Goal: Task Accomplishment & Management: Use online tool/utility

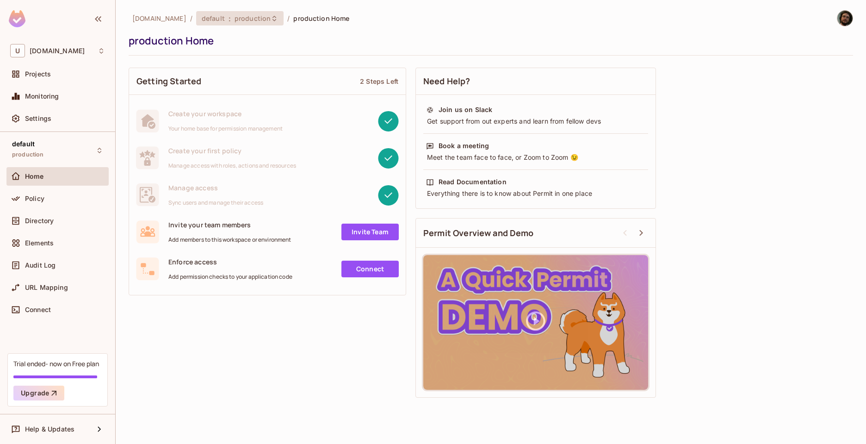
click at [234, 20] on span "production" at bounding box center [252, 18] width 36 height 9
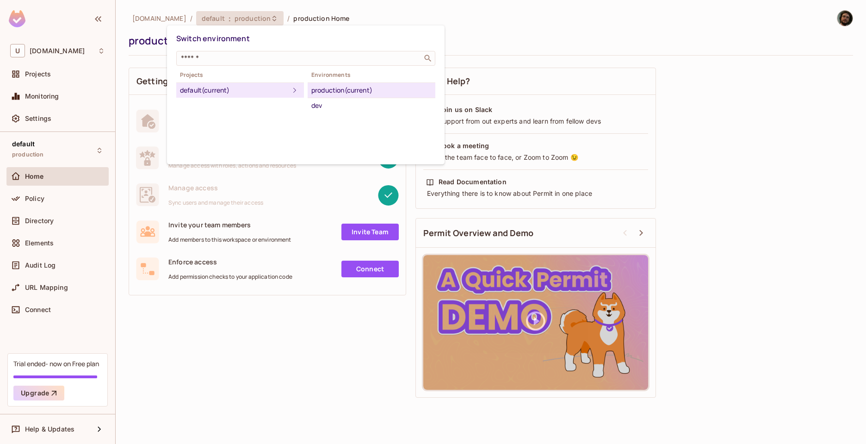
click at [239, 92] on div "default (current)" at bounding box center [234, 90] width 109 height 11
click at [364, 95] on div "production (current)" at bounding box center [371, 90] width 120 height 11
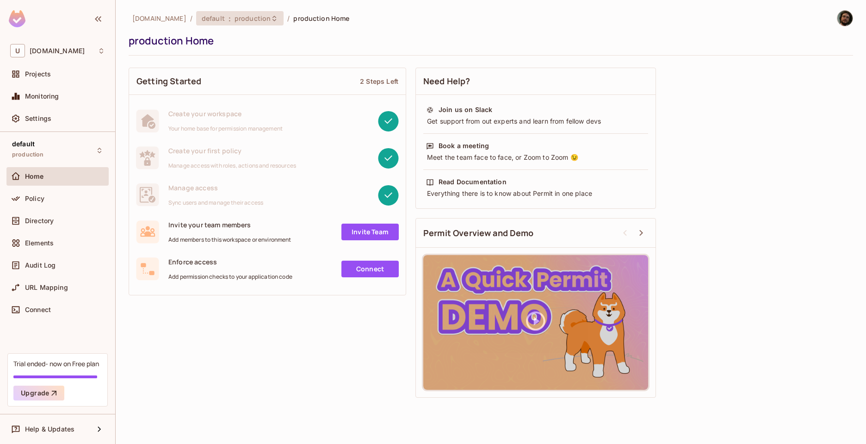
click at [234, 22] on span "production" at bounding box center [252, 18] width 36 height 9
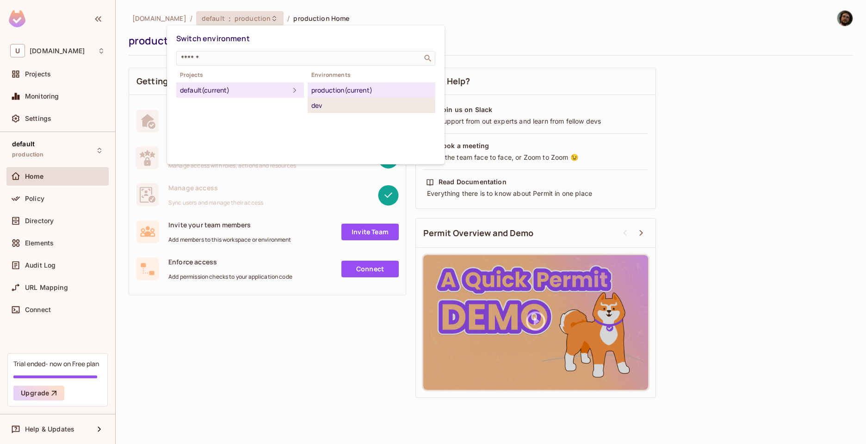
click at [321, 105] on div "dev" at bounding box center [371, 105] width 120 height 11
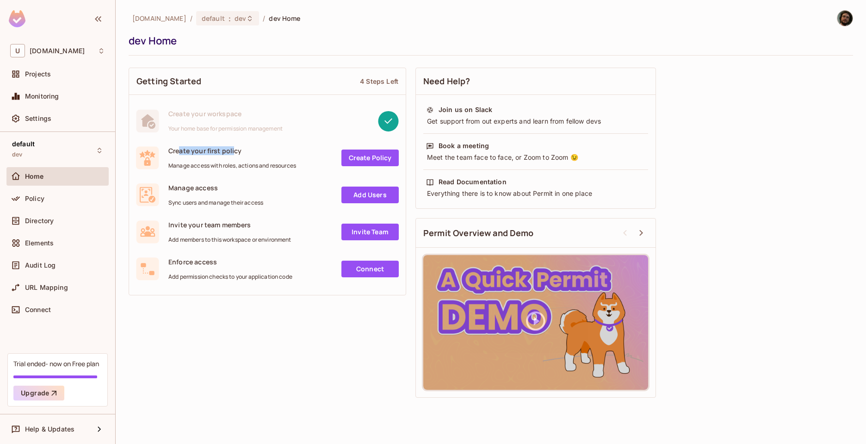
drag, startPoint x: 179, startPoint y: 149, endPoint x: 234, endPoint y: 153, distance: 56.1
click at [234, 153] on span "Create your first policy" at bounding box center [232, 150] width 128 height 9
drag, startPoint x: 177, startPoint y: 167, endPoint x: 294, endPoint y: 166, distance: 116.6
click at [294, 166] on span "Manage access with roles, actions and resources" at bounding box center [232, 165] width 128 height 7
drag, startPoint x: 180, startPoint y: 201, endPoint x: 259, endPoint y: 206, distance: 79.3
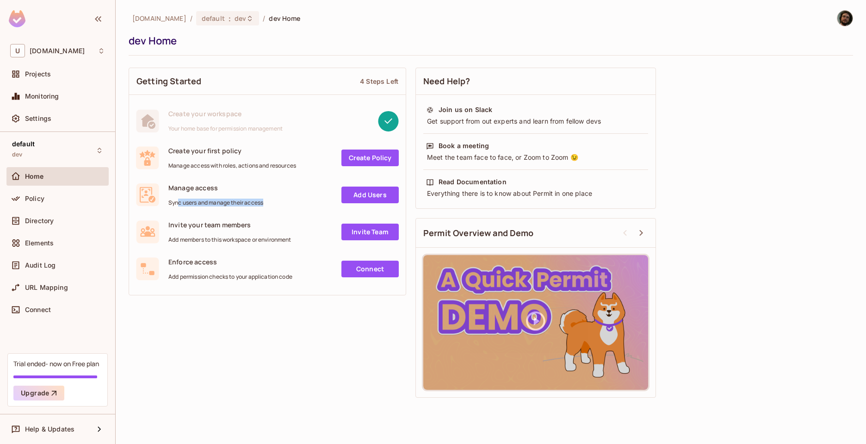
click at [259, 206] on div "Manage access Sync users and manage their access Add Users" at bounding box center [267, 194] width 277 height 37
drag, startPoint x: 217, startPoint y: 237, endPoint x: 288, endPoint y: 240, distance: 71.3
click at [288, 240] on span "Add members to this workspace or environment" at bounding box center [229, 239] width 123 height 7
drag, startPoint x: 175, startPoint y: 276, endPoint x: 299, endPoint y: 281, distance: 124.0
click at [299, 281] on div "Enforce access Add permission checks to your application code Connect" at bounding box center [267, 268] width 277 height 37
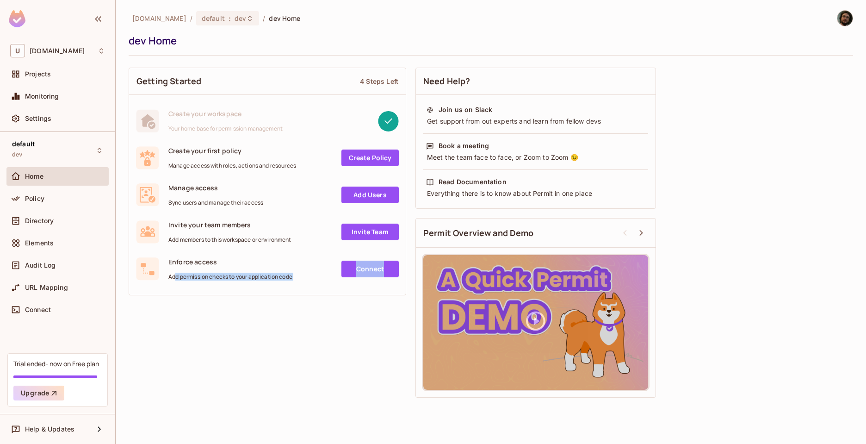
click at [261, 349] on div "Getting Started 4 Steps Left Create your workspace Your home base for permissio…" at bounding box center [491, 232] width 724 height 339
click at [56, 80] on div "Projects" at bounding box center [57, 73] width 95 height 11
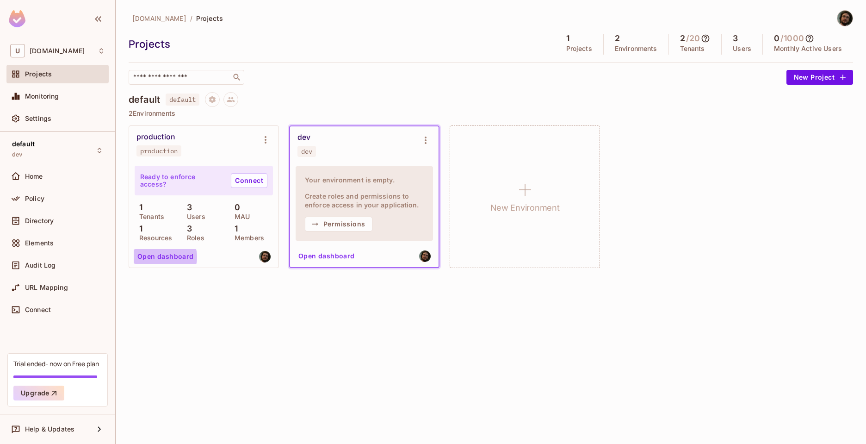
click at [165, 257] on button "Open dashboard" at bounding box center [166, 256] width 64 height 15
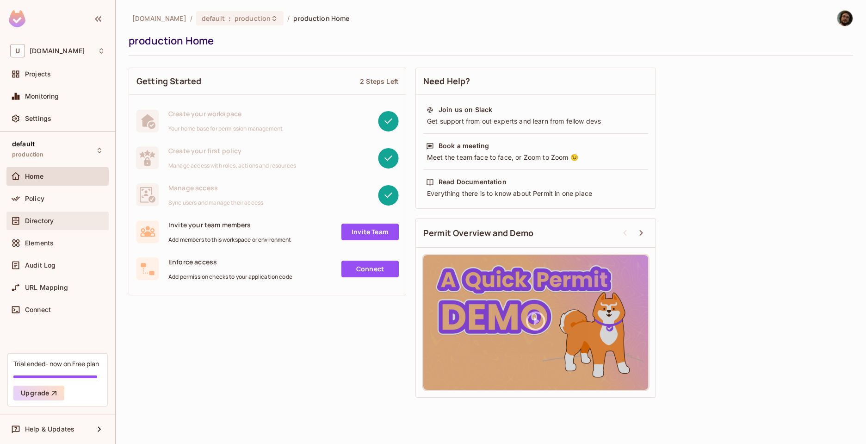
click at [43, 220] on span "Directory" at bounding box center [39, 220] width 29 height 7
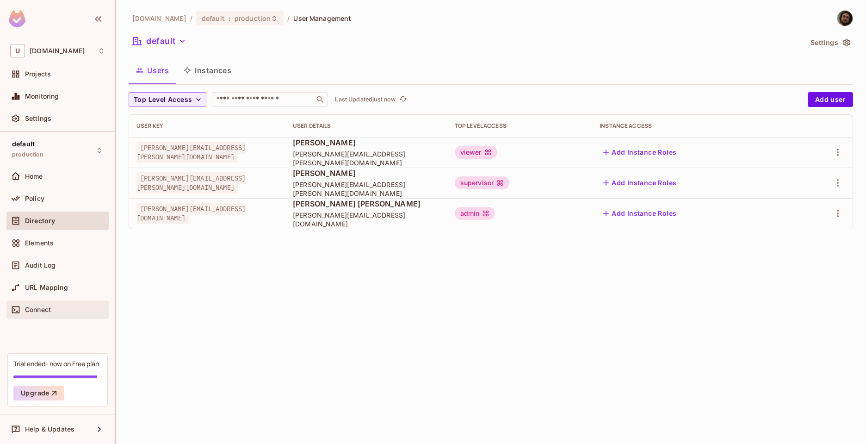
click at [32, 309] on span "Connect" at bounding box center [38, 309] width 26 height 7
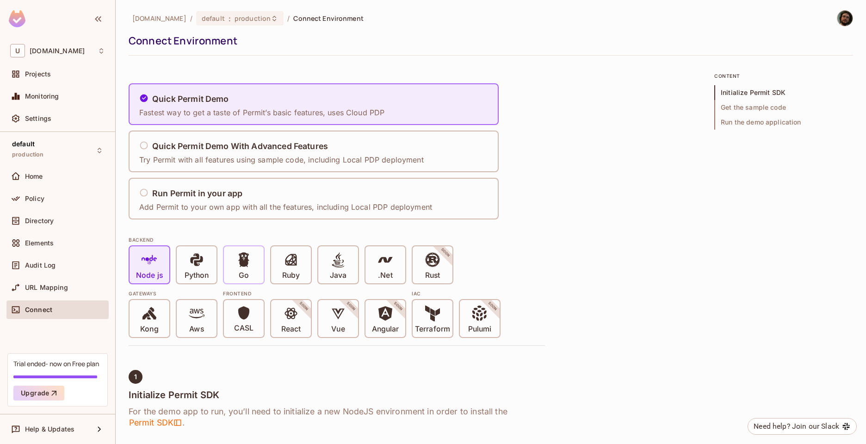
click at [234, 260] on div "Go" at bounding box center [244, 264] width 40 height 37
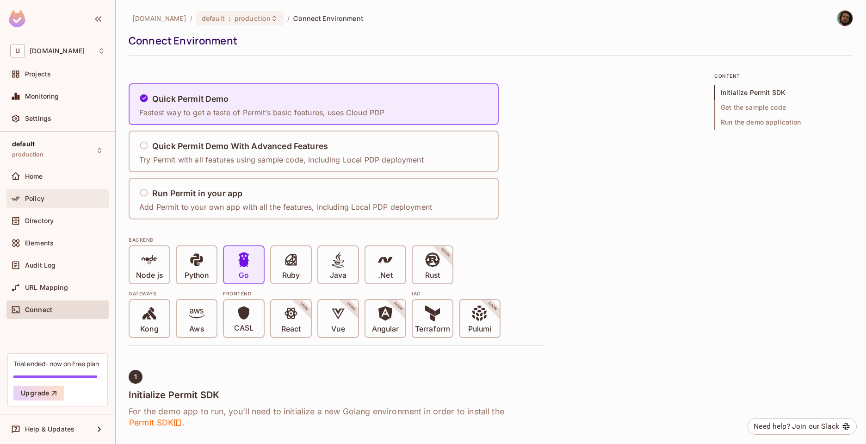
click at [29, 203] on div "Policy" at bounding box center [57, 198] width 95 height 11
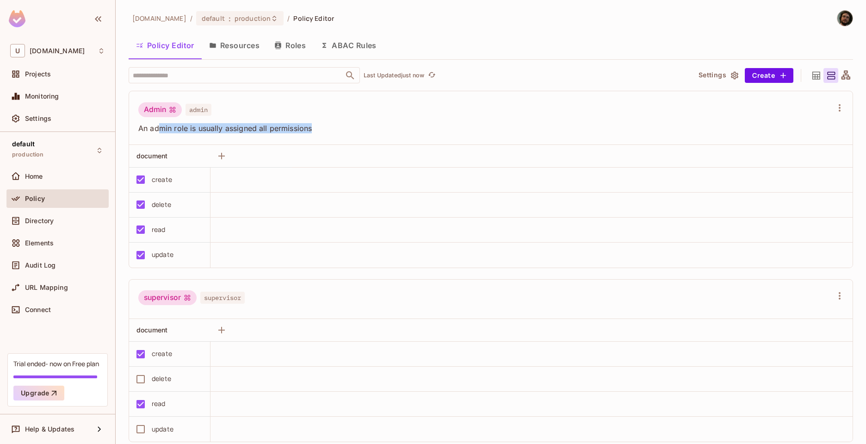
drag, startPoint x: 160, startPoint y: 129, endPoint x: 313, endPoint y: 130, distance: 152.6
click at [313, 130] on span "An admin role is usually assigned all permissions" at bounding box center [485, 128] width 694 height 10
drag, startPoint x: 327, startPoint y: 128, endPoint x: 147, endPoint y: 129, distance: 180.4
click at [147, 129] on span "An admin role is usually assigned all permissions" at bounding box center [485, 128] width 694 height 10
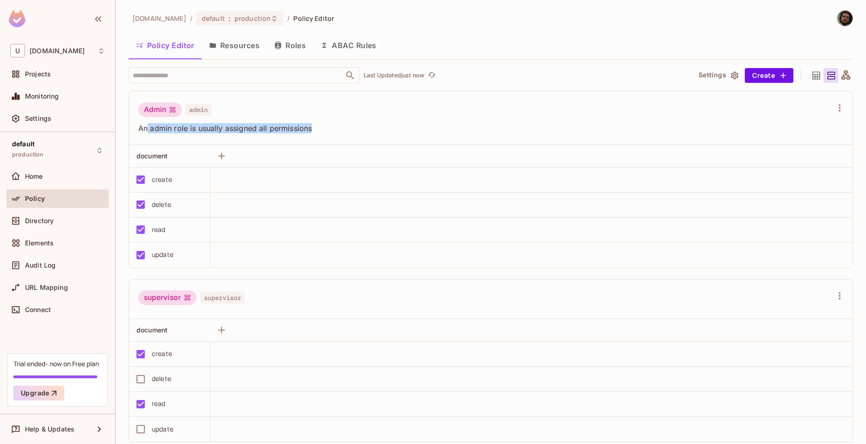
click at [225, 50] on button "Resources" at bounding box center [234, 45] width 65 height 23
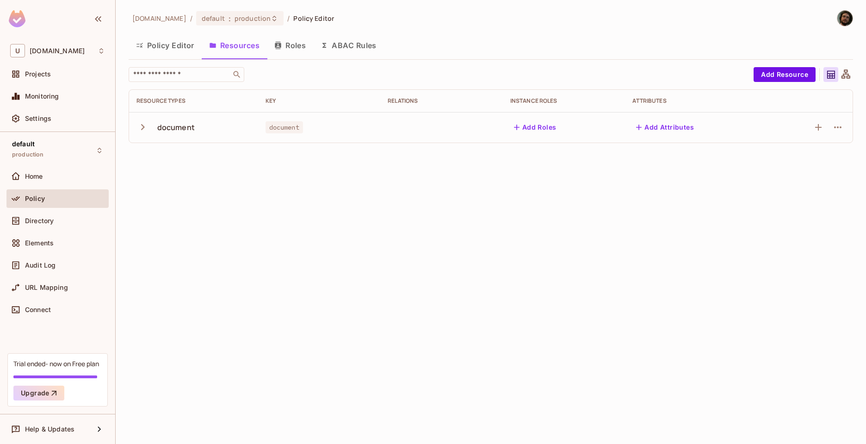
click at [299, 52] on button "Roles" at bounding box center [290, 45] width 46 height 23
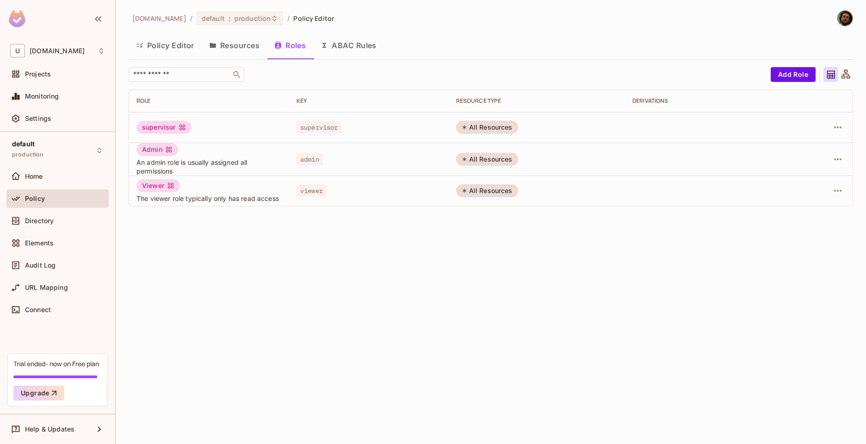
click at [362, 47] on button "ABAC Rules" at bounding box center [348, 45] width 71 height 23
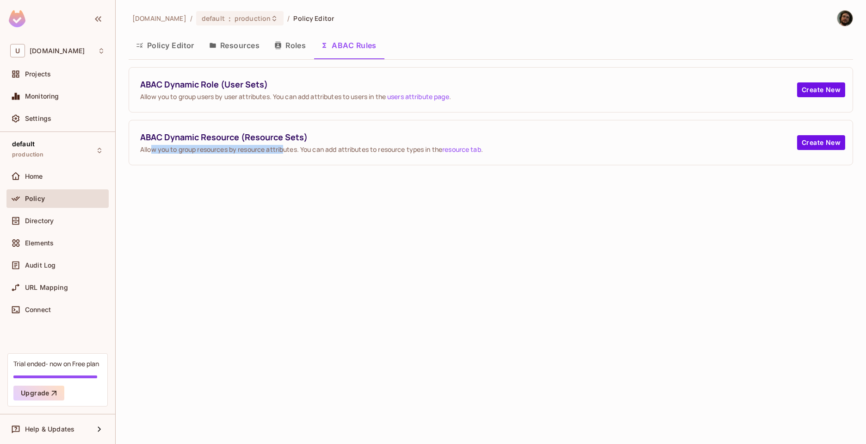
drag, startPoint x: 151, startPoint y: 152, endPoint x: 284, endPoint y: 152, distance: 133.2
click at [284, 152] on span "Allow you to group resources by resource attributes. You can add attributes to …" at bounding box center [468, 149] width 657 height 9
drag, startPoint x: 312, startPoint y: 149, endPoint x: 441, endPoint y: 153, distance: 129.1
click at [441, 153] on span "Allow you to group resources by resource attributes. You can add attributes to …" at bounding box center [468, 149] width 657 height 9
click at [396, 228] on div "[DOMAIN_NAME] / default : production / Policy Editor Policy Editor Resources Ro…" at bounding box center [491, 222] width 750 height 444
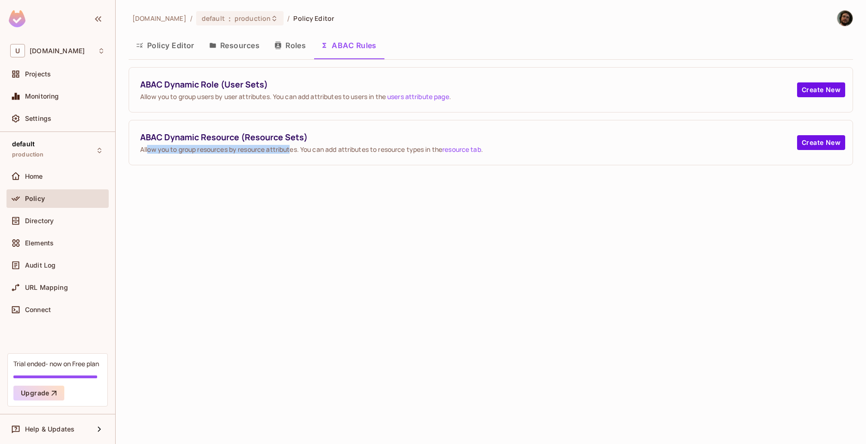
drag, startPoint x: 147, startPoint y: 151, endPoint x: 291, endPoint y: 151, distance: 144.3
click at [291, 151] on span "Allow you to group resources by resource attributes. You can add attributes to …" at bounding box center [468, 149] width 657 height 9
drag, startPoint x: 288, startPoint y: 94, endPoint x: 371, endPoint y: 94, distance: 83.3
click at [371, 94] on span "Allow you to group users by user attributes. You can add attributes to users in…" at bounding box center [468, 96] width 657 height 9
click at [283, 43] on button "Roles" at bounding box center [290, 45] width 46 height 23
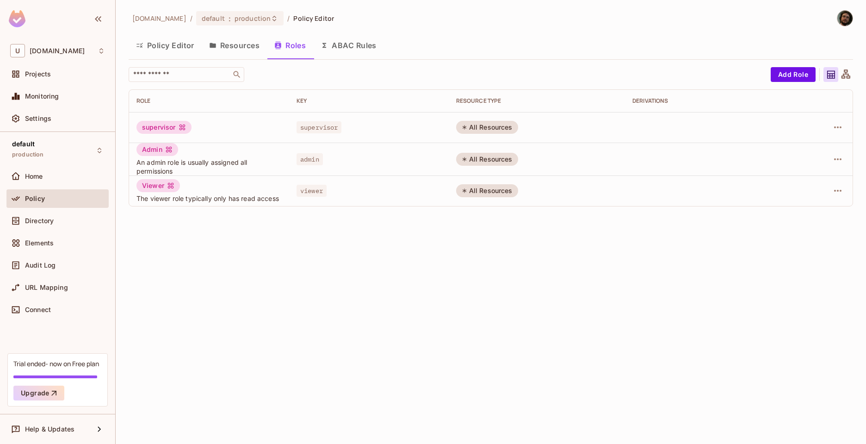
click at [241, 44] on button "Resources" at bounding box center [234, 45] width 65 height 23
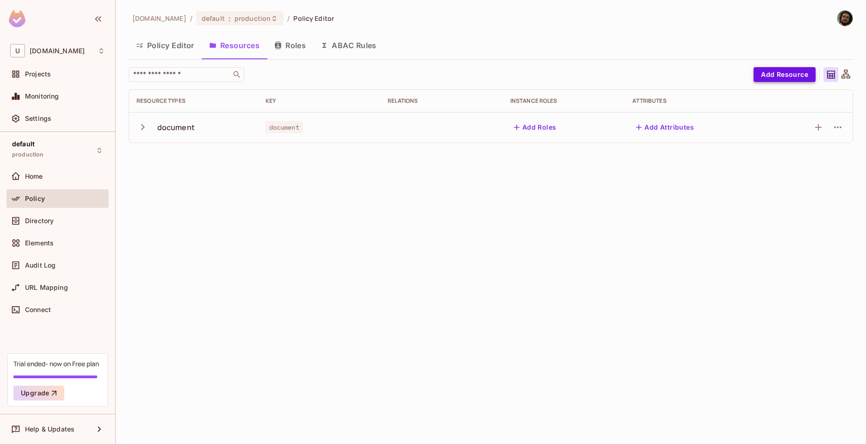
click at [765, 78] on button "Add Resource" at bounding box center [784, 74] width 62 height 15
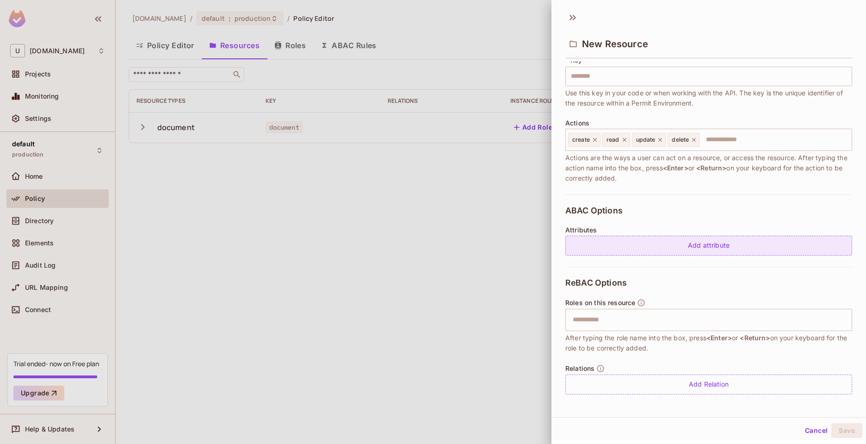
scroll to position [65, 0]
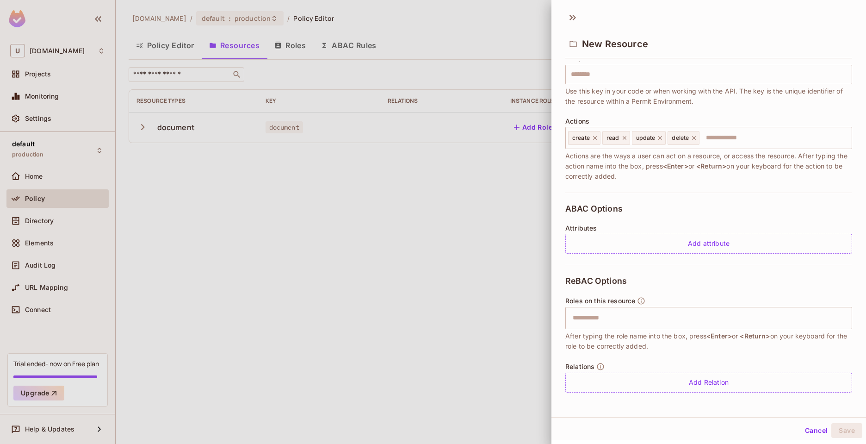
drag, startPoint x: 582, startPoint y: 334, endPoint x: 680, endPoint y: 345, distance: 98.2
click at [680, 345] on span "After typing the role name into the box, press <Enter> or <Return> on your keyb…" at bounding box center [708, 341] width 287 height 20
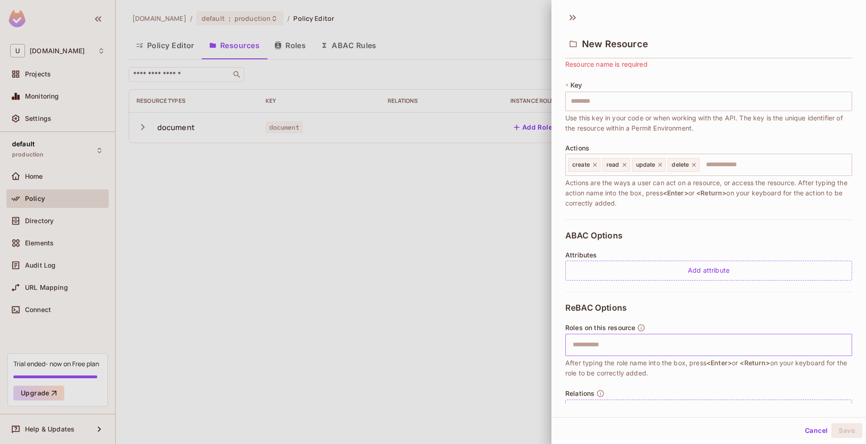
scroll to position [0, 0]
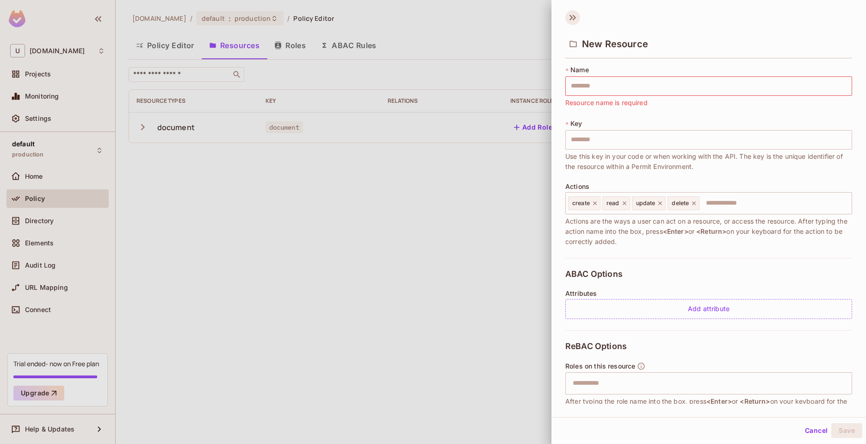
click at [573, 22] on icon at bounding box center [572, 17] width 15 height 15
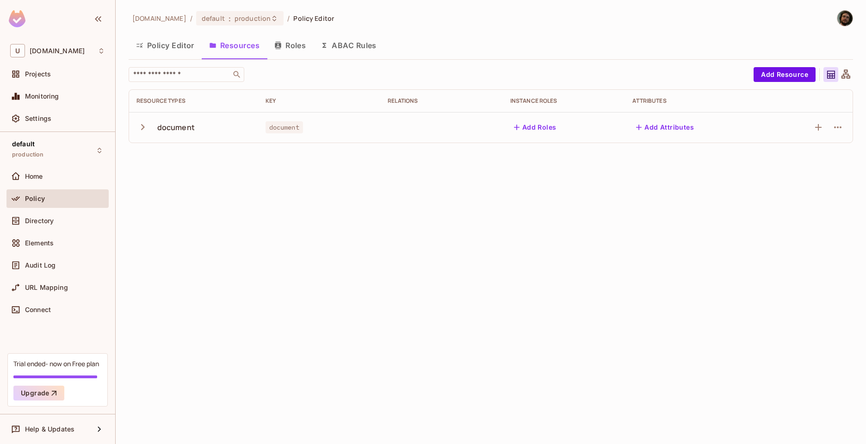
click at [140, 128] on icon "button" at bounding box center [142, 127] width 12 height 12
click at [839, 157] on icon "button" at bounding box center [837, 157] width 11 height 11
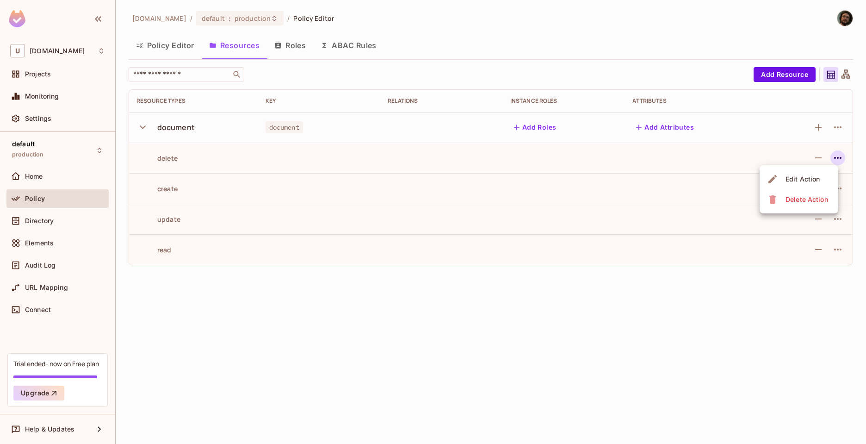
click at [771, 336] on div at bounding box center [433, 222] width 866 height 444
click at [653, 128] on button "Add Attributes" at bounding box center [664, 127] width 65 height 15
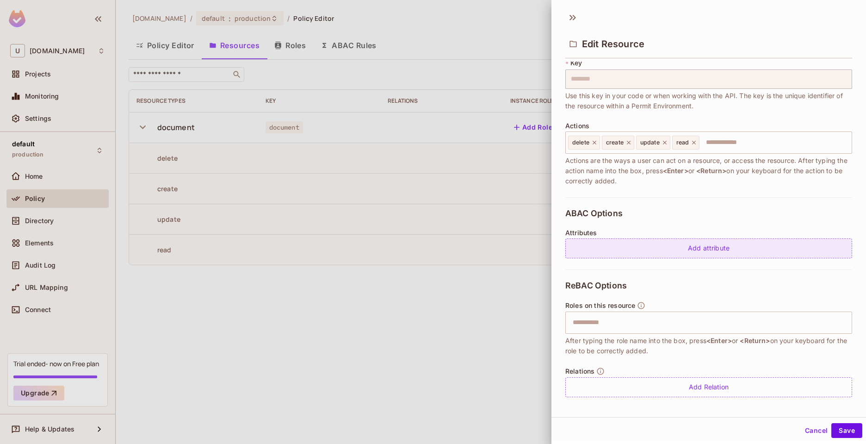
scroll to position [65, 0]
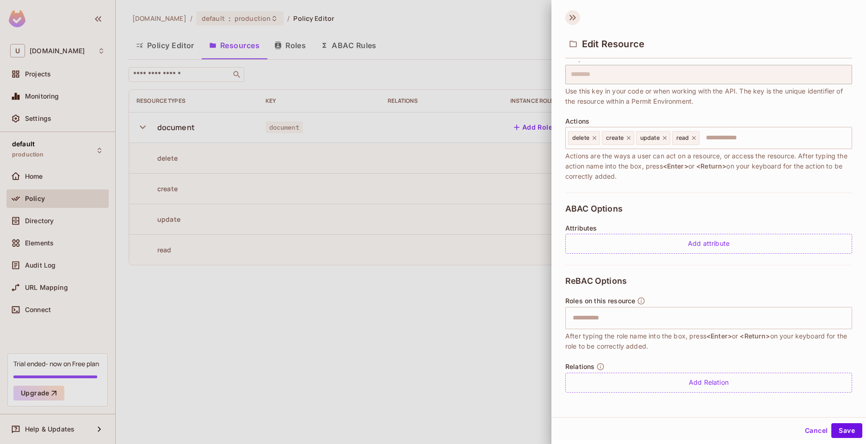
click at [569, 14] on icon at bounding box center [572, 17] width 15 height 15
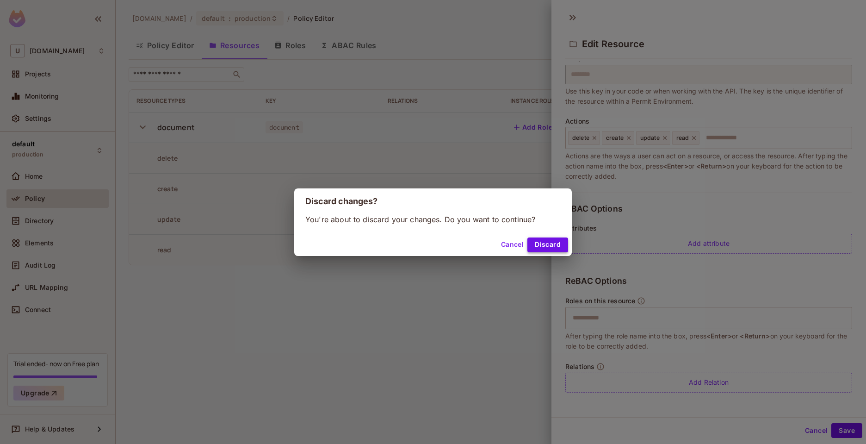
click at [543, 244] on button "Discard" at bounding box center [547, 244] width 41 height 15
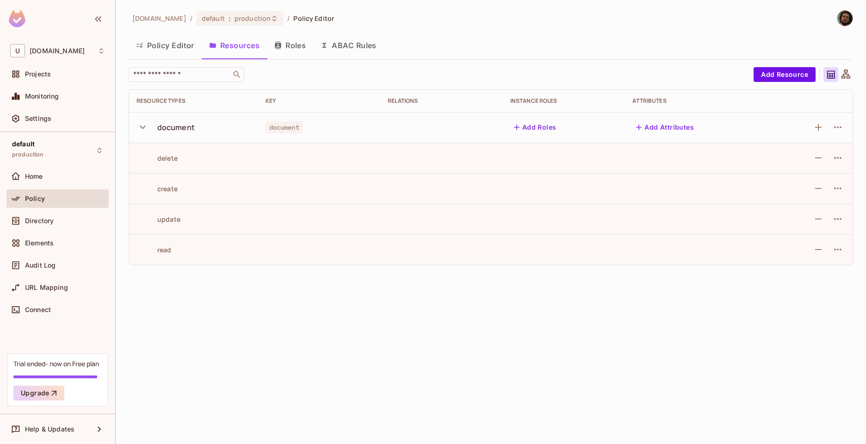
click at [141, 124] on icon "button" at bounding box center [142, 127] width 12 height 12
click at [770, 77] on button "Add Resource" at bounding box center [784, 74] width 62 height 15
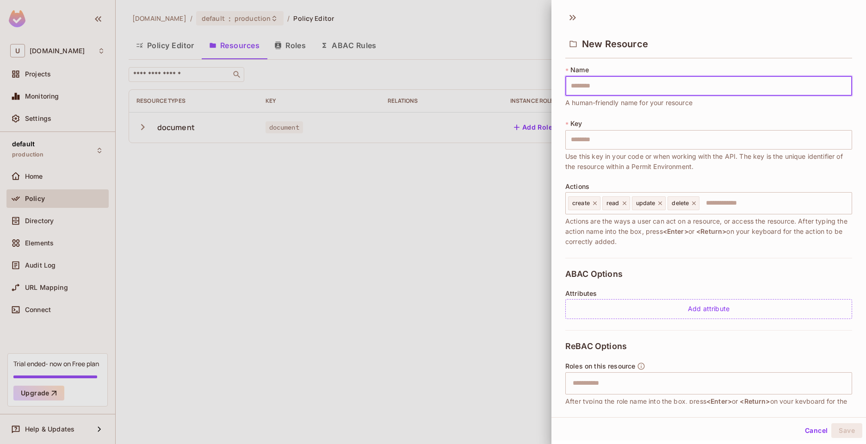
type input "*"
type input "**"
type input "***"
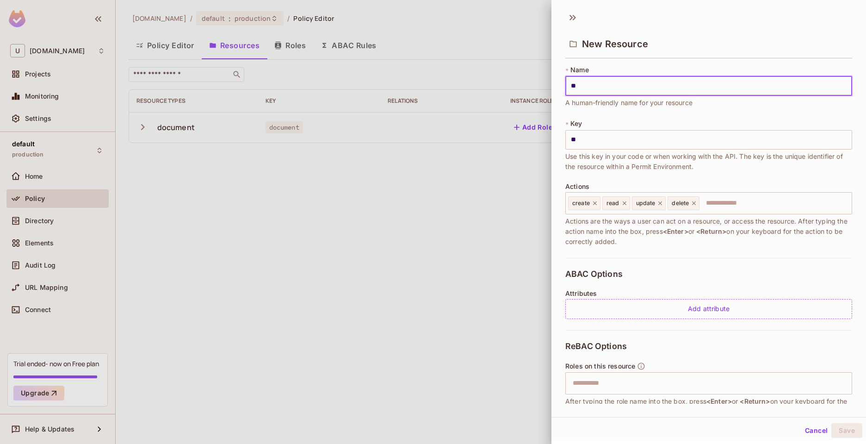
type input "***"
type input "****"
type input "*****"
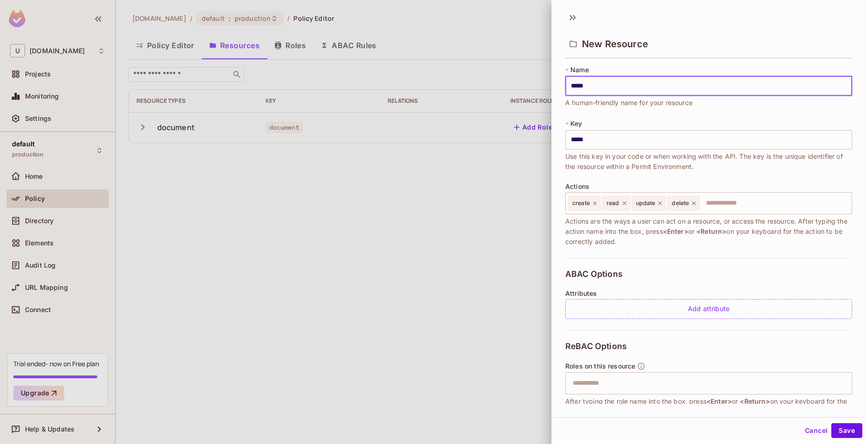
type input "******"
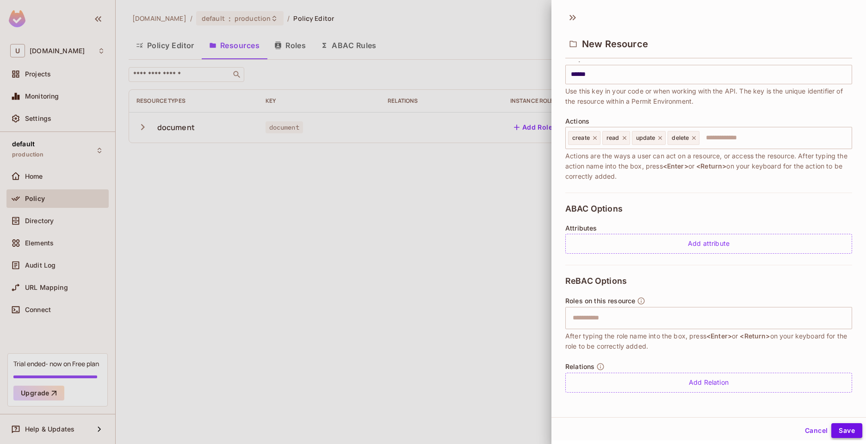
type input "******"
click at [833, 431] on button "Save" at bounding box center [846, 430] width 31 height 15
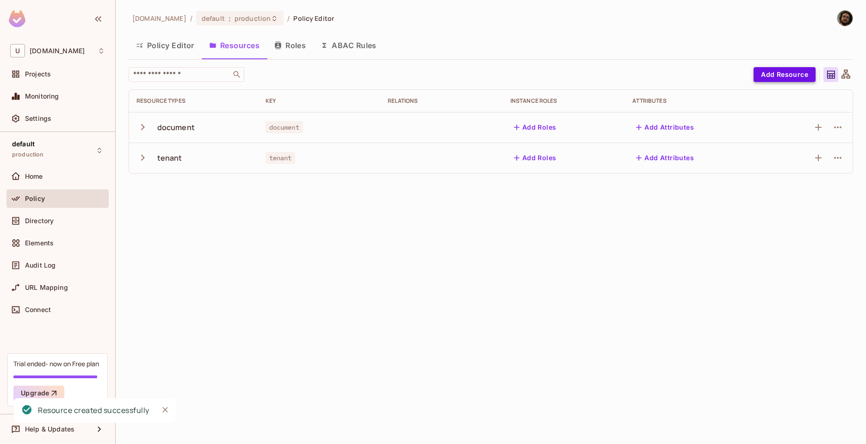
click at [770, 79] on button "Add Resource" at bounding box center [784, 74] width 62 height 15
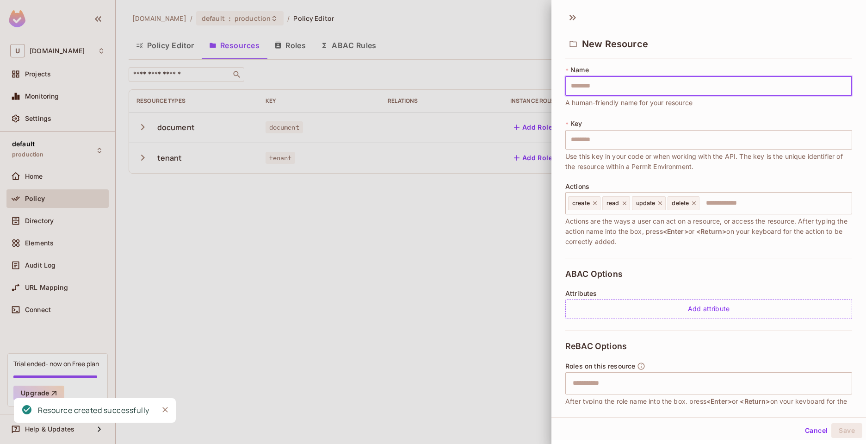
type input "*"
type input "**"
type input "*"
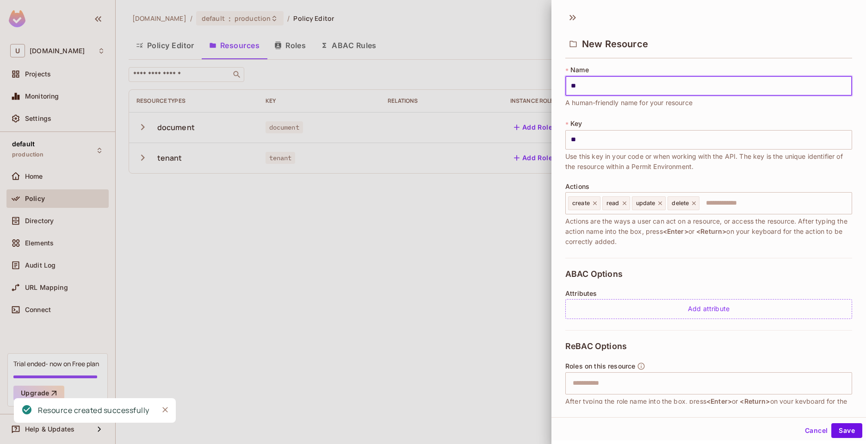
type input "*"
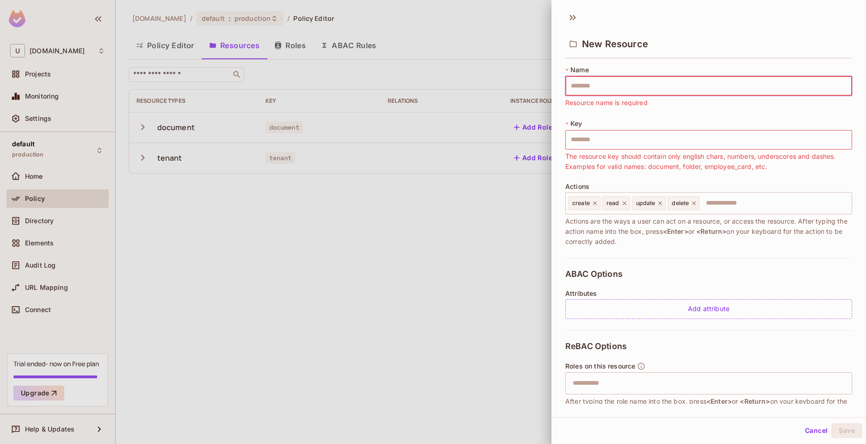
type input "*"
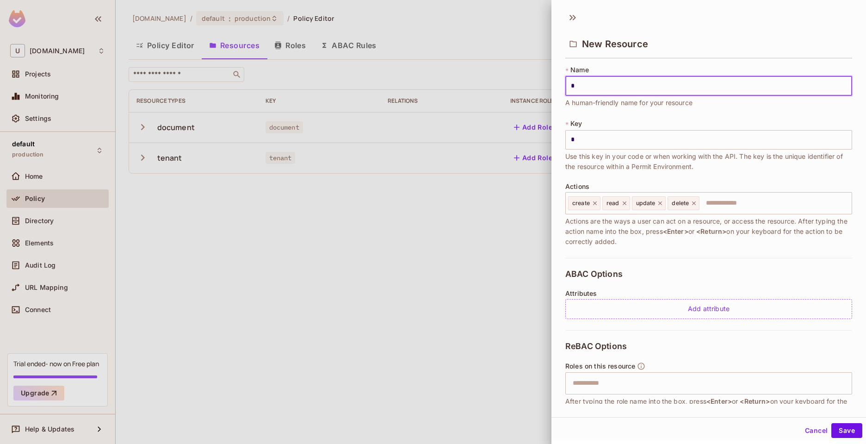
type input "**"
type input "***"
type input "****"
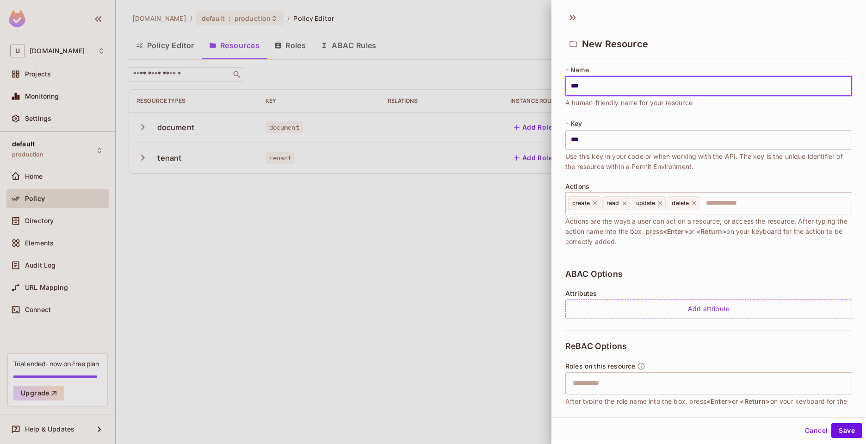
type input "****"
type input "*****"
type input "*******"
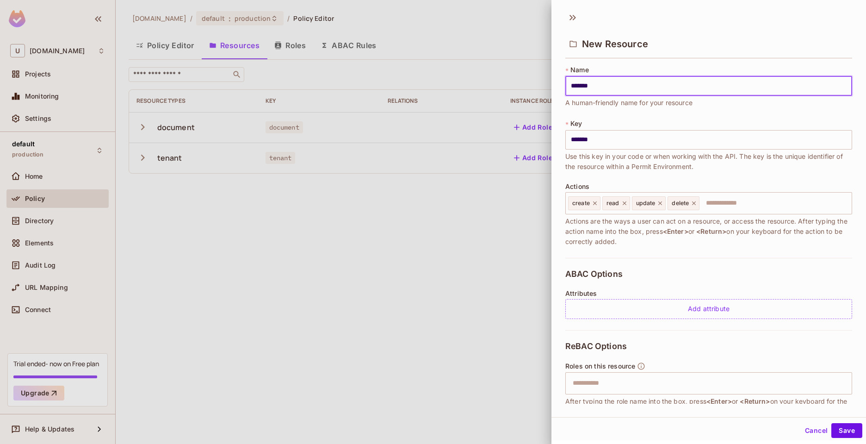
type input "*******"
click at [831, 423] on button "Save" at bounding box center [846, 430] width 31 height 15
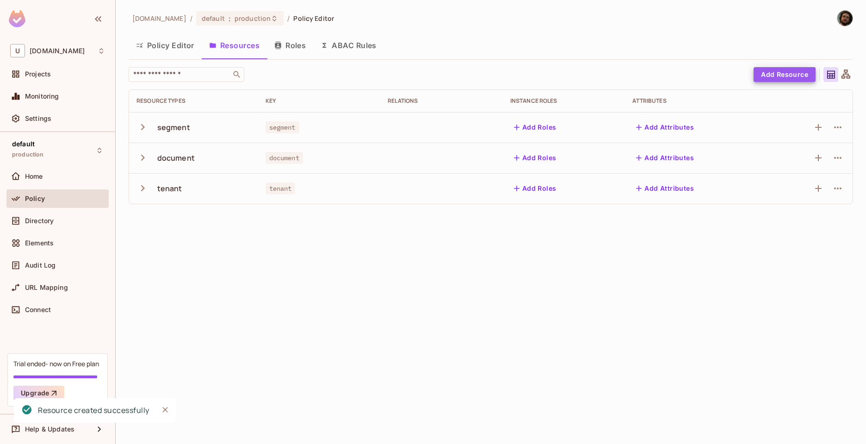
click at [780, 80] on button "Add Resource" at bounding box center [784, 74] width 62 height 15
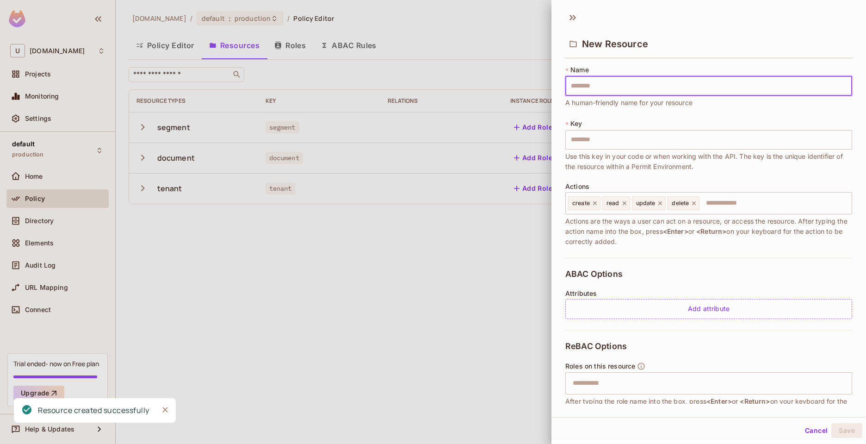
type input "*"
type input "**"
type input "***"
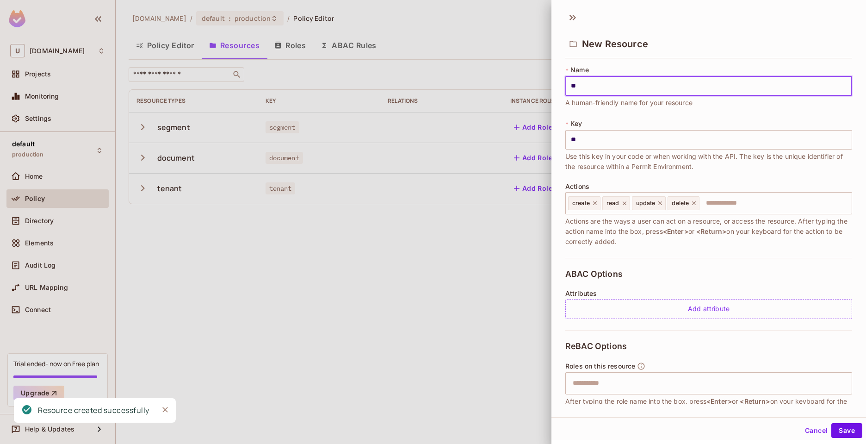
type input "***"
type input "****"
type input "*****"
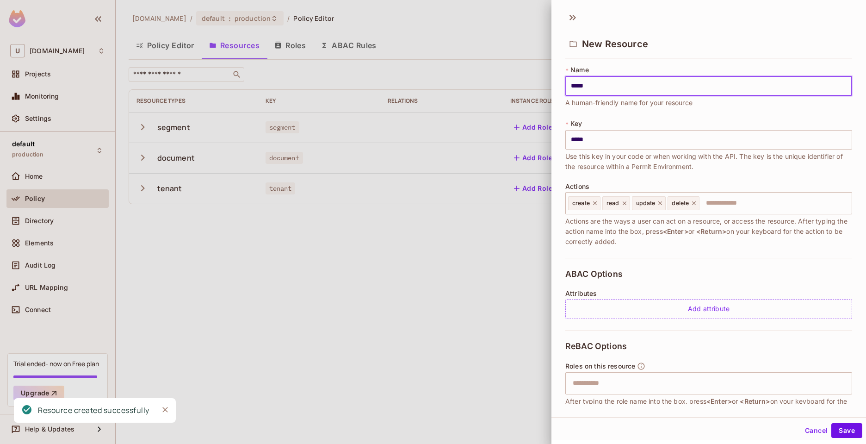
type input "******"
click at [831, 423] on button "Save" at bounding box center [846, 430] width 31 height 15
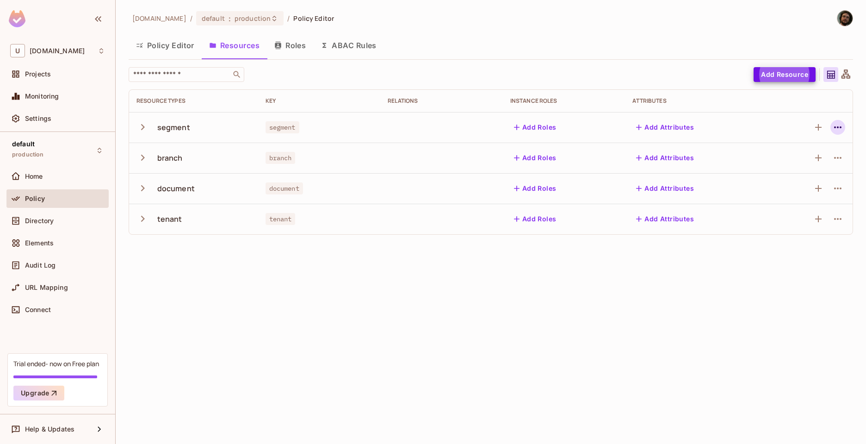
click at [834, 125] on icon "button" at bounding box center [837, 127] width 11 height 11
click at [790, 162] on div "Edit Resource" at bounding box center [797, 163] width 43 height 9
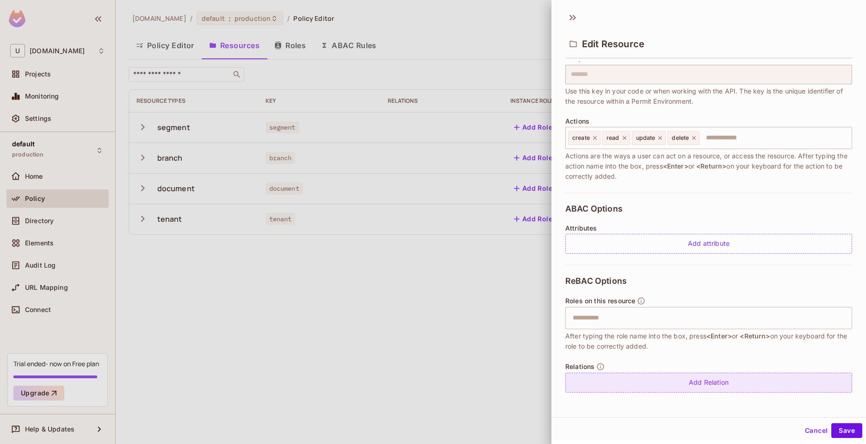
click at [699, 387] on div "Add Relation" at bounding box center [708, 382] width 287 height 20
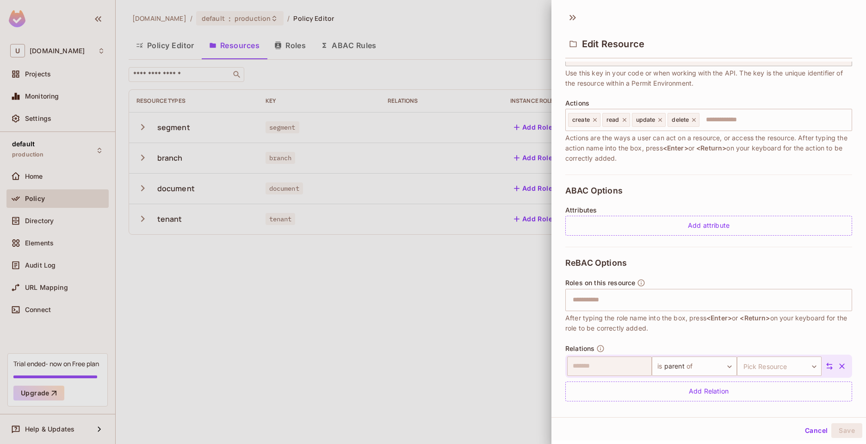
scroll to position [92, 0]
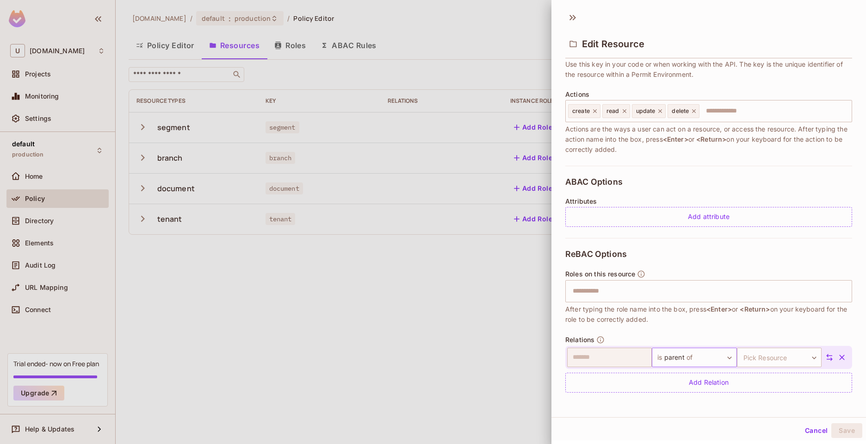
click at [690, 355] on body "U [DOMAIN_NAME] Projects Monitoring Settings default production Home Policy Dir…" at bounding box center [433, 222] width 866 height 444
click at [750, 420] on div at bounding box center [433, 222] width 866 height 444
click at [693, 356] on body "U [DOMAIN_NAME] Projects Monitoring Settings default production Home Policy Dir…" at bounding box center [433, 222] width 866 height 444
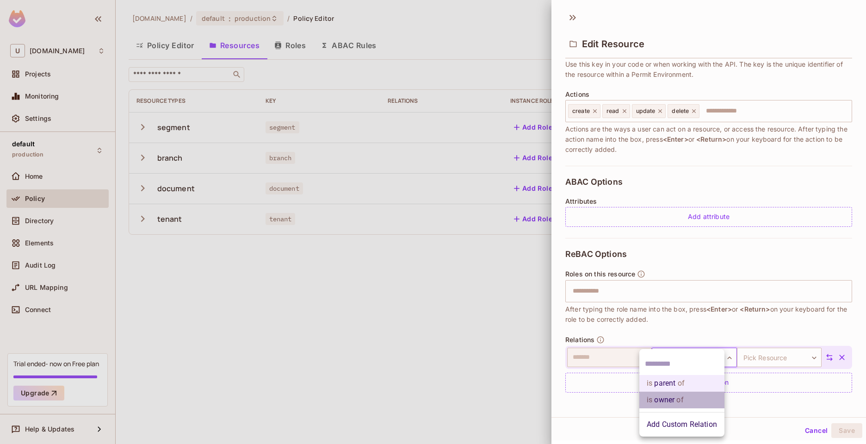
click at [683, 401] on span "of" at bounding box center [678, 399] width 9 height 11
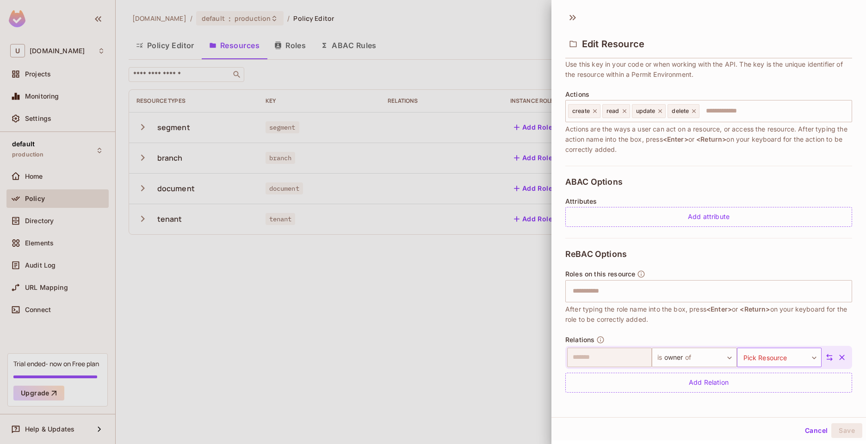
click at [760, 358] on body "U [DOMAIN_NAME] Projects Monitoring Settings default production Home Policy Dir…" at bounding box center [433, 222] width 866 height 444
click at [741, 391] on li "branch" at bounding box center [762, 391] width 85 height 17
click at [841, 432] on button "Save" at bounding box center [846, 430] width 31 height 15
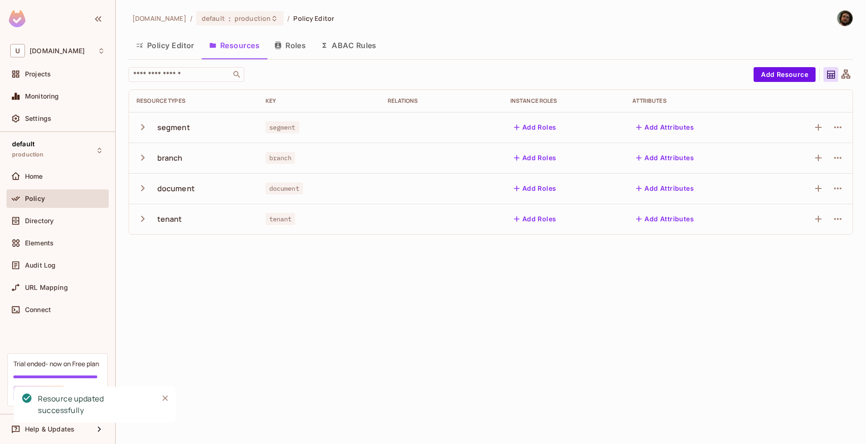
click at [145, 126] on icon "button" at bounding box center [142, 127] width 12 height 12
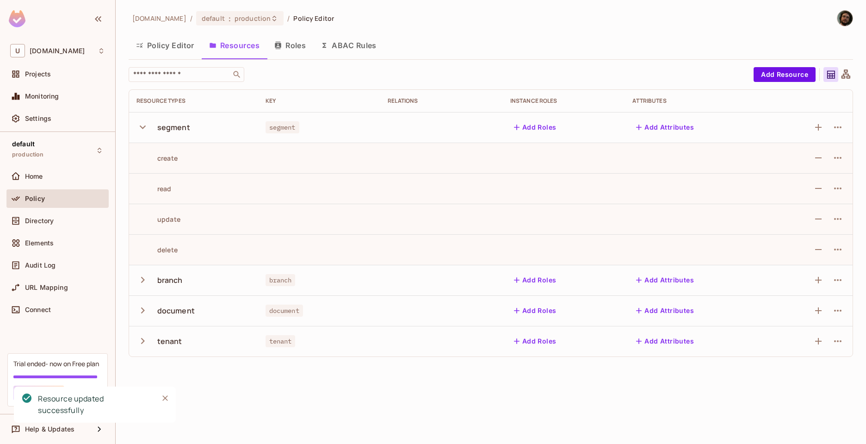
click at [141, 128] on icon "button" at bounding box center [142, 127] width 12 height 12
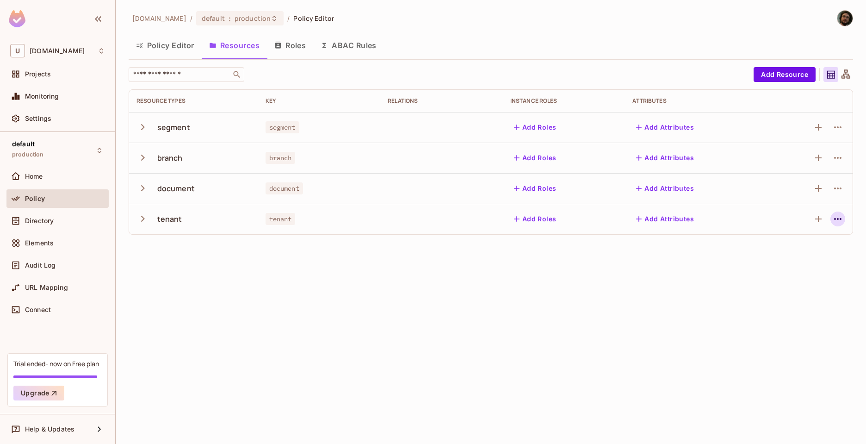
click at [839, 218] on icon "button" at bounding box center [837, 218] width 11 height 11
click at [794, 255] on div "Edit Resource" at bounding box center [797, 255] width 43 height 9
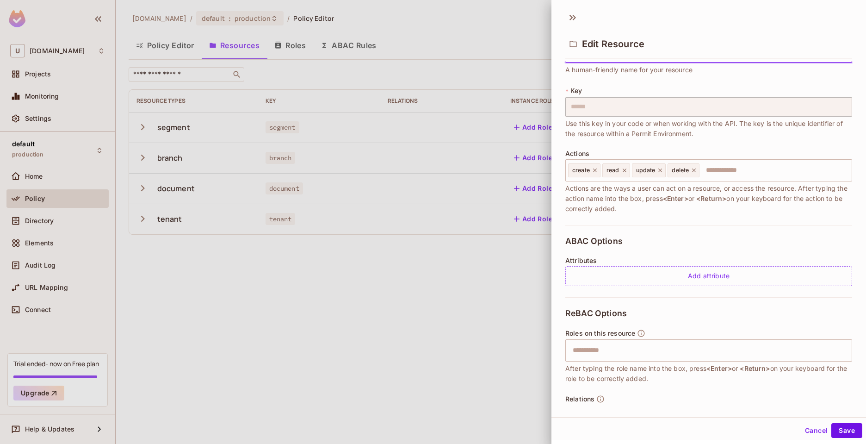
scroll to position [65, 0]
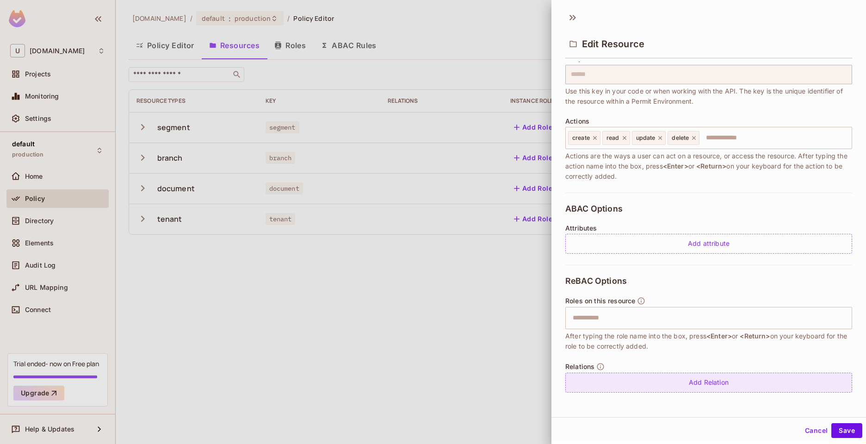
click at [631, 386] on div "Add Relation" at bounding box center [708, 382] width 287 height 20
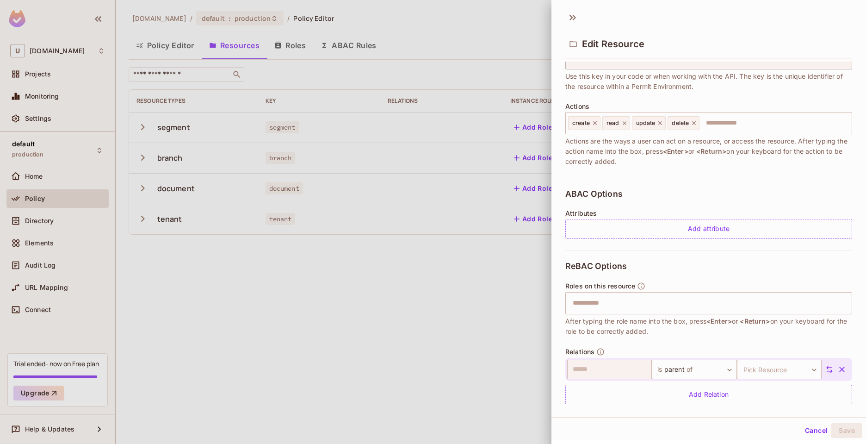
scroll to position [92, 0]
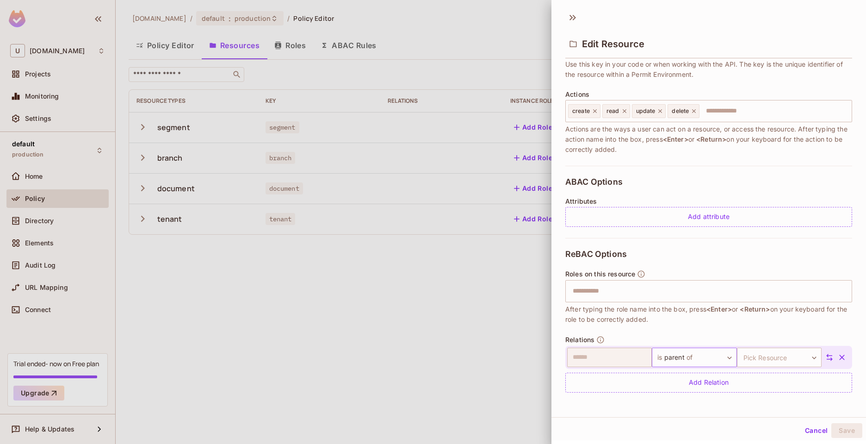
click at [688, 357] on body "U [DOMAIN_NAME] Projects Monitoring Settings default production Home Policy Dir…" at bounding box center [433, 222] width 866 height 444
click at [668, 398] on li "is owner of" at bounding box center [681, 399] width 85 height 17
click at [750, 356] on body "U [DOMAIN_NAME] Projects Monitoring Settings default production Home Policy Dir…" at bounding box center [433, 222] width 866 height 444
click at [747, 375] on li "segment" at bounding box center [762, 374] width 85 height 17
click at [838, 427] on button "Save" at bounding box center [846, 430] width 31 height 15
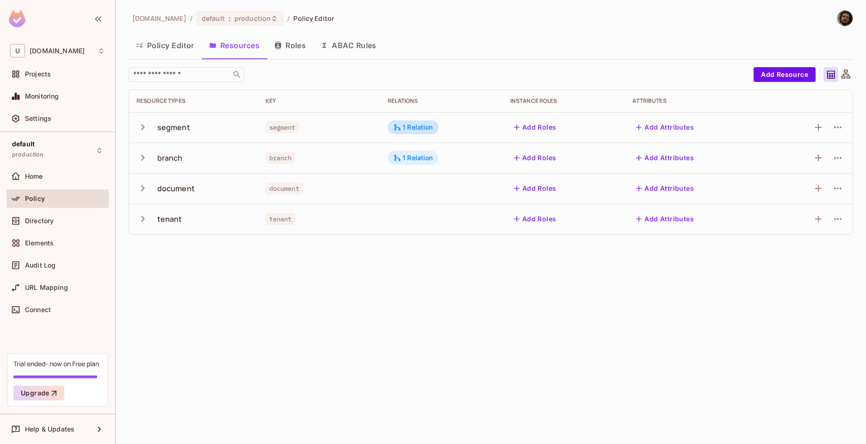
click at [403, 154] on div "1 Relation" at bounding box center [413, 158] width 40 height 8
click at [403, 127] on div at bounding box center [433, 222] width 866 height 444
click at [406, 129] on div "1 Relation" at bounding box center [413, 127] width 40 height 8
click at [429, 253] on div at bounding box center [433, 222] width 866 height 444
click at [396, 158] on icon at bounding box center [397, 157] width 6 height 6
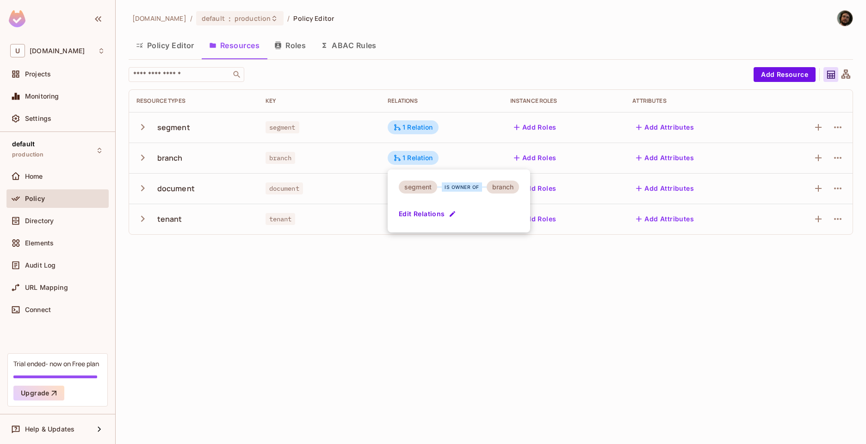
click at [446, 305] on div at bounding box center [433, 222] width 866 height 444
click at [418, 222] on div "1 Relation" at bounding box center [413, 219] width 40 height 8
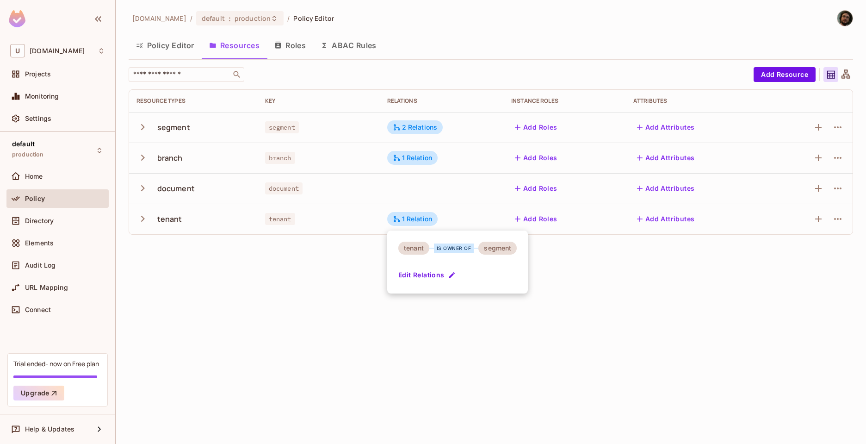
click at [496, 318] on div at bounding box center [433, 222] width 866 height 444
click at [408, 130] on div "2 Relations" at bounding box center [415, 127] width 45 height 8
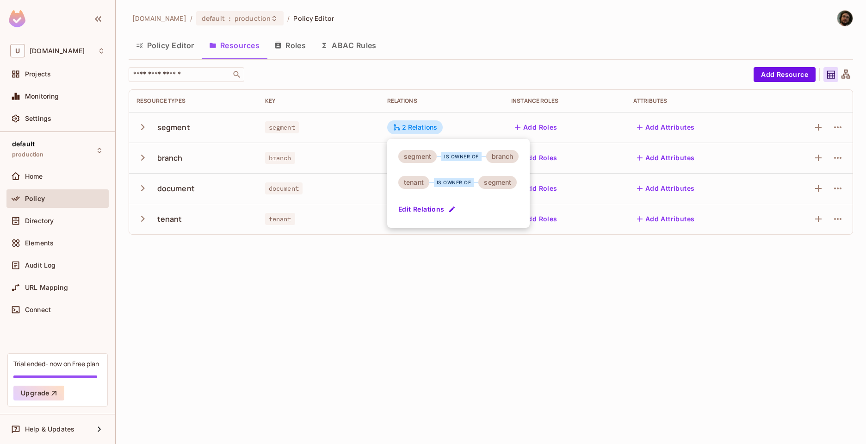
click at [451, 209] on icon "button" at bounding box center [452, 209] width 6 height 6
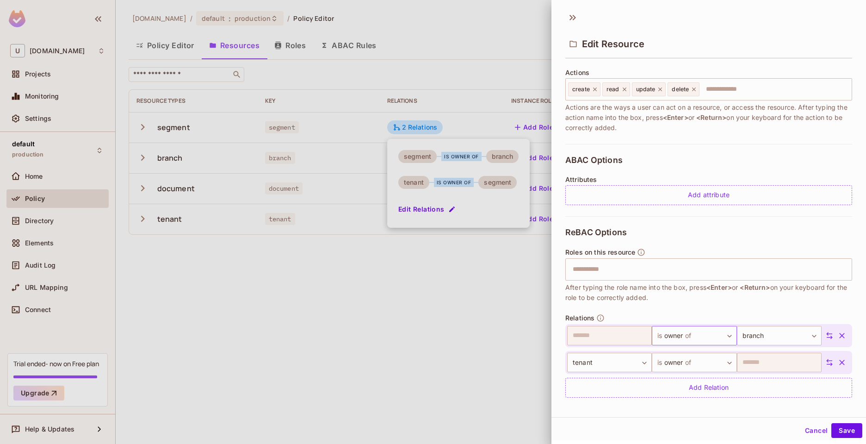
scroll to position [119, 0]
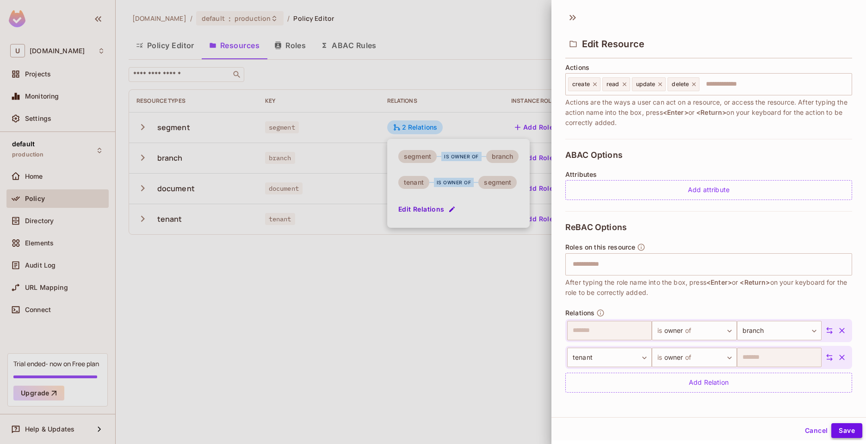
click at [836, 427] on button "Save" at bounding box center [846, 430] width 31 height 15
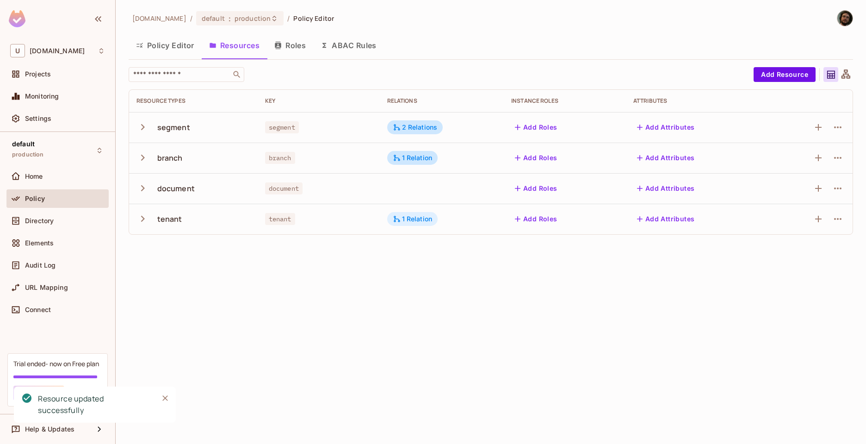
click at [411, 223] on div "1 Relation" at bounding box center [412, 219] width 51 height 14
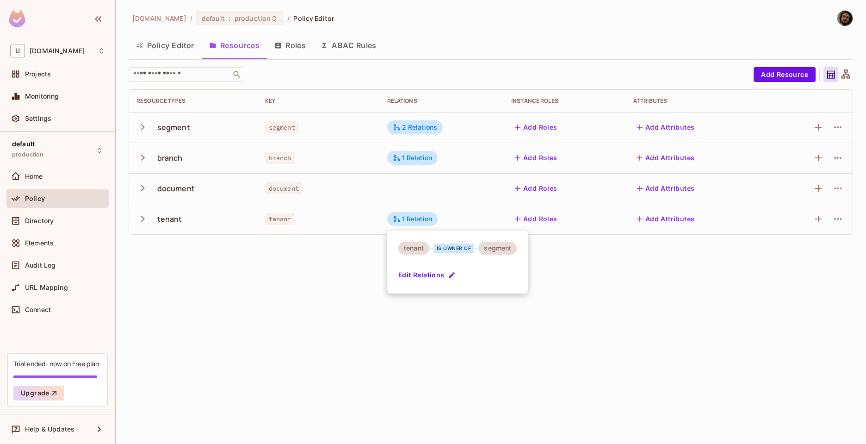
click at [407, 156] on div at bounding box center [433, 222] width 866 height 444
click at [407, 156] on div "1 Relation" at bounding box center [413, 158] width 40 height 8
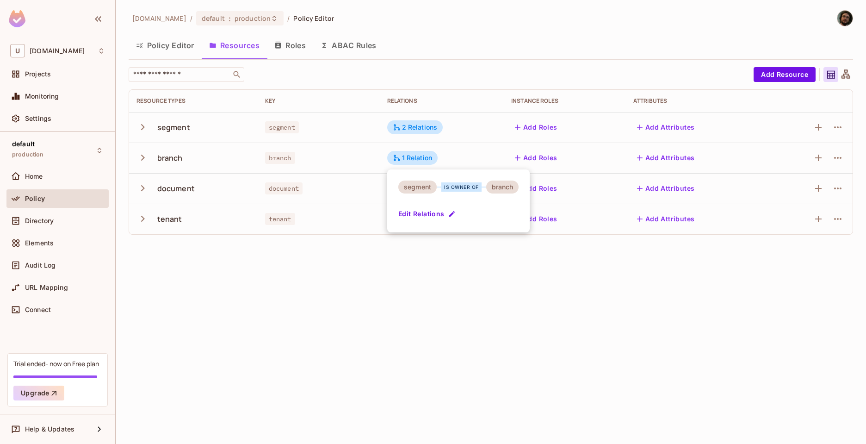
click at [431, 268] on div at bounding box center [433, 222] width 866 height 444
click at [418, 130] on div "2 Relations" at bounding box center [415, 127] width 45 height 8
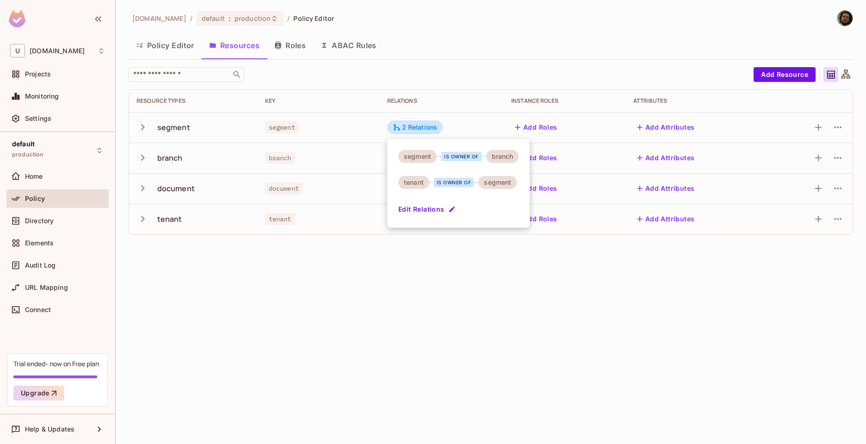
click at [442, 277] on div at bounding box center [433, 222] width 866 height 444
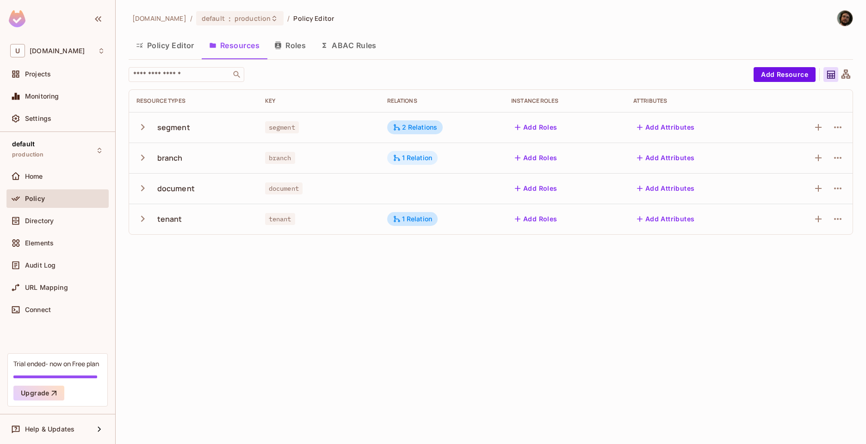
click at [407, 156] on div "1 Relation" at bounding box center [413, 158] width 40 height 8
click at [423, 274] on div at bounding box center [433, 222] width 866 height 444
click at [403, 128] on div "2 Relations" at bounding box center [415, 127] width 45 height 8
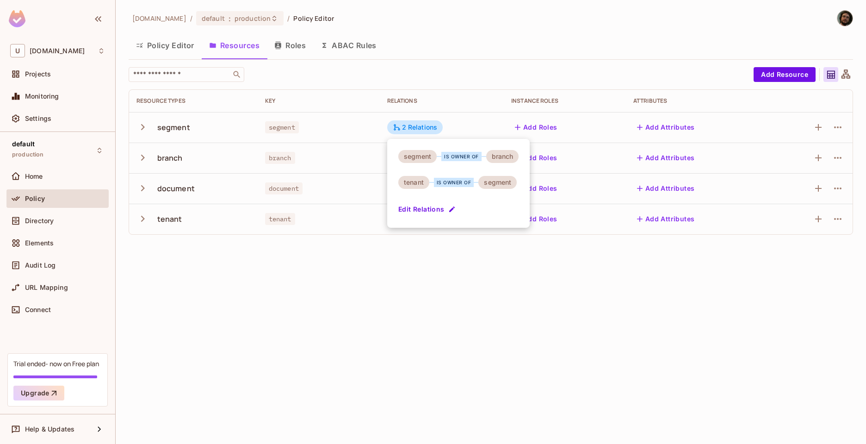
click at [437, 312] on div at bounding box center [433, 222] width 866 height 444
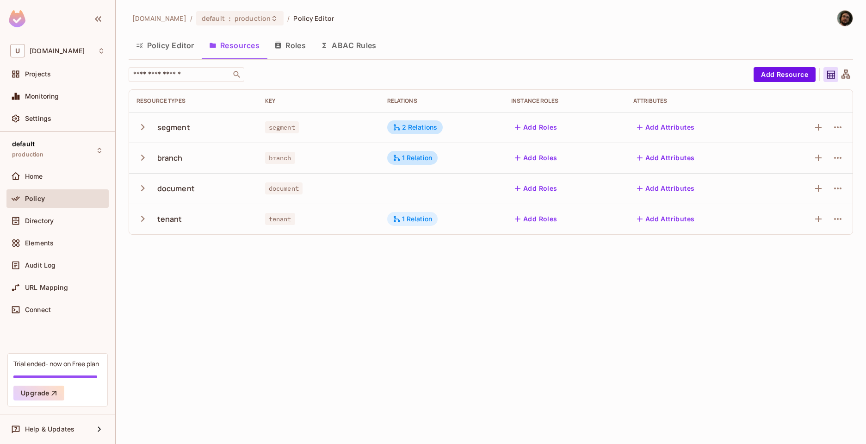
click at [407, 221] on div "1 Relation" at bounding box center [413, 219] width 40 height 8
click at [354, 292] on div at bounding box center [433, 222] width 866 height 444
click at [834, 222] on icon "button" at bounding box center [837, 218] width 11 height 11
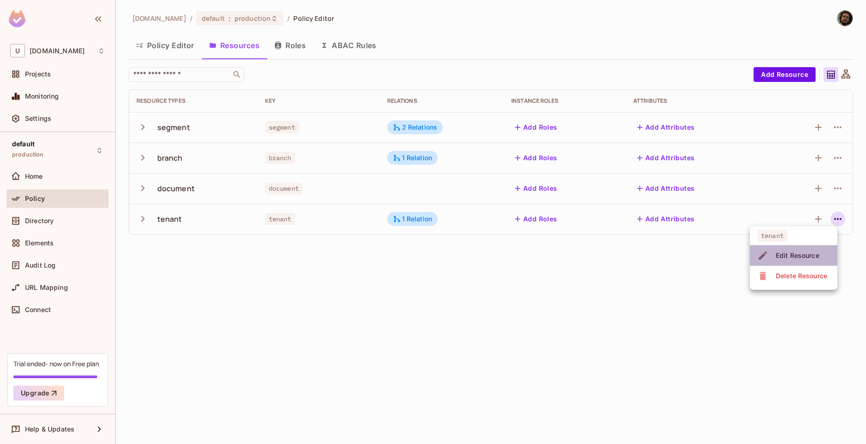
click at [799, 253] on div "Edit Resource" at bounding box center [797, 255] width 43 height 9
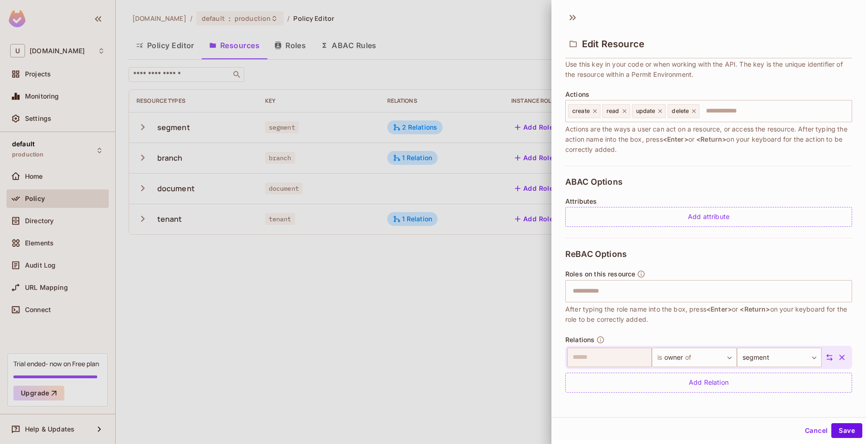
scroll to position [1, 0]
click at [535, 399] on div at bounding box center [433, 222] width 866 height 444
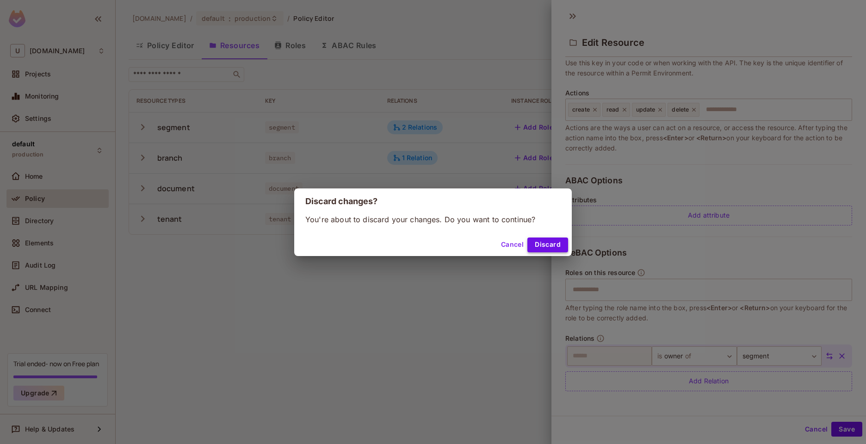
click at [535, 244] on button "Discard" at bounding box center [547, 244] width 41 height 15
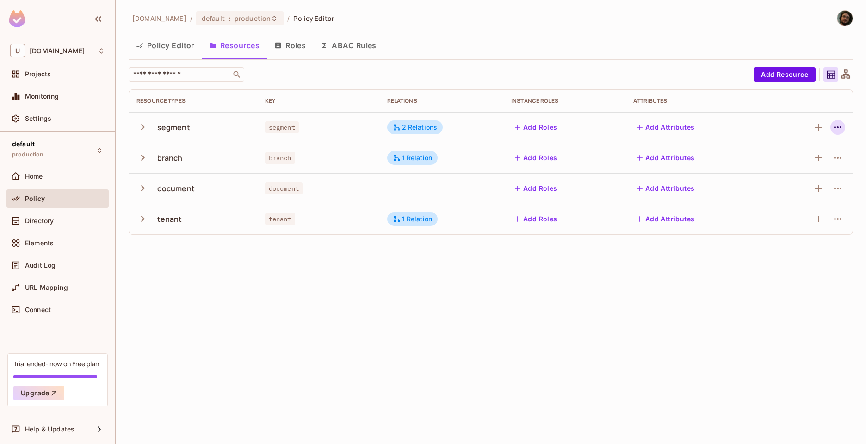
click at [833, 127] on icon "button" at bounding box center [837, 127] width 11 height 11
click at [810, 167] on div "Edit Resource" at bounding box center [797, 163] width 43 height 9
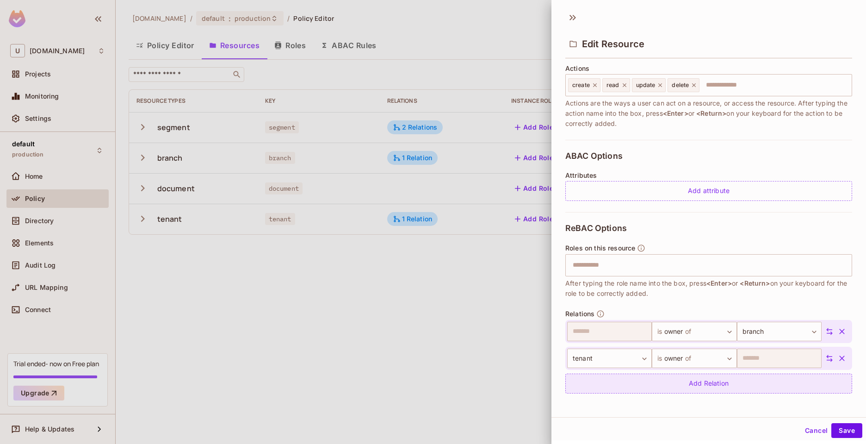
scroll to position [119, 0]
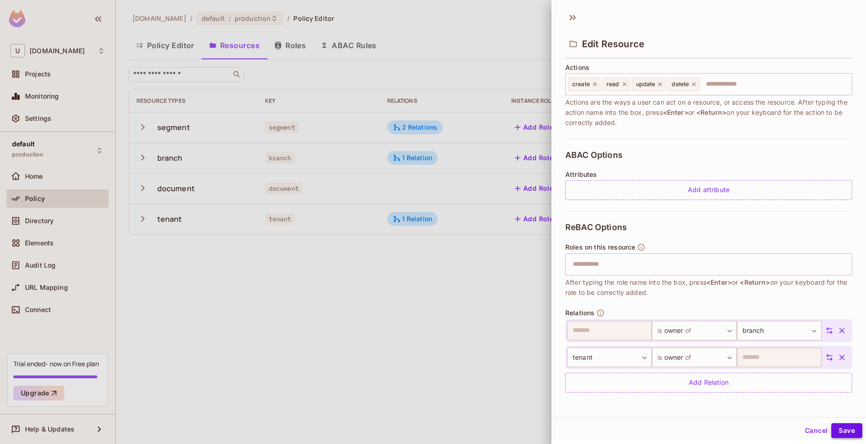
click at [835, 435] on button "Save" at bounding box center [846, 430] width 31 height 15
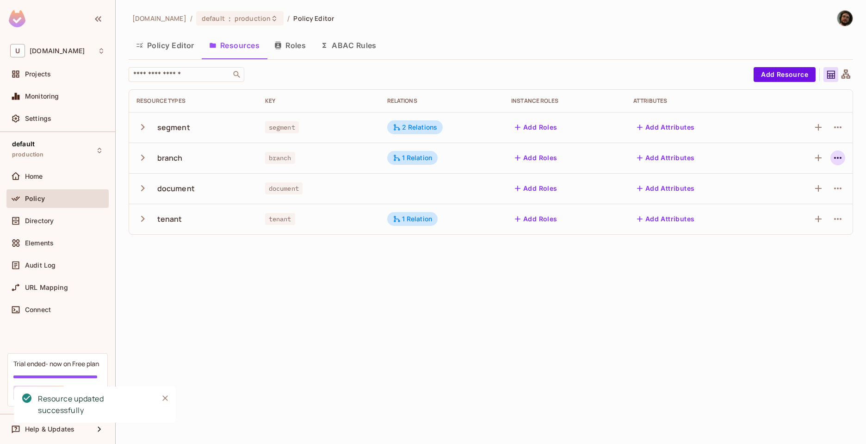
click at [838, 159] on icon "button" at bounding box center [837, 158] width 7 height 2
click at [793, 195] on div "Edit Resource" at bounding box center [797, 194] width 43 height 9
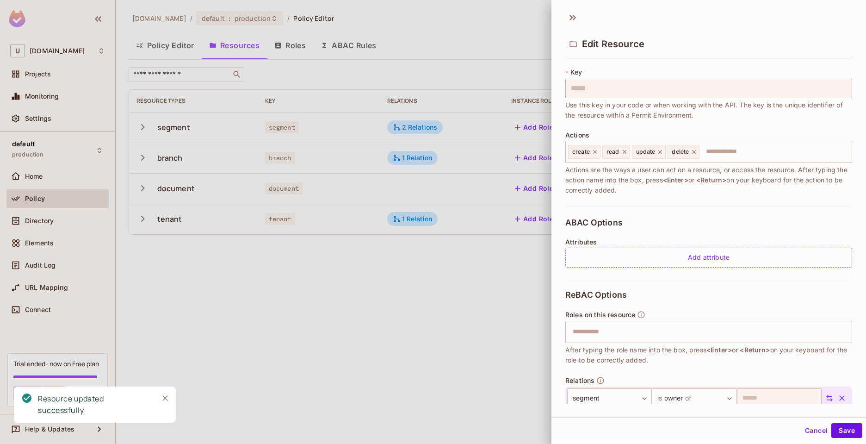
scroll to position [92, 0]
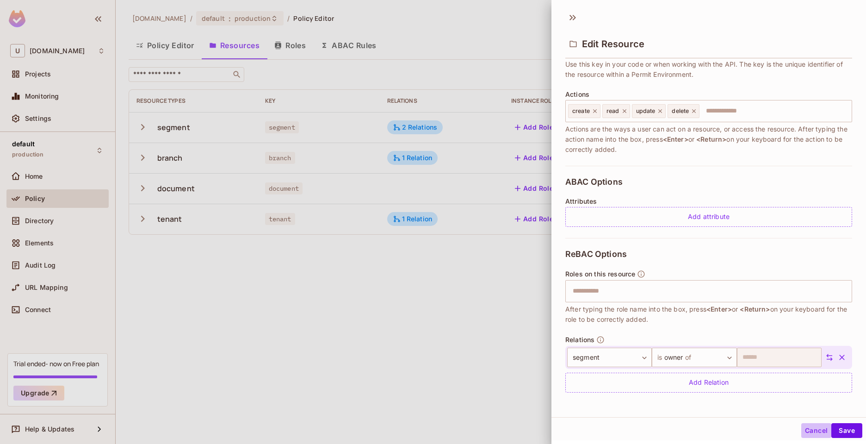
click at [814, 432] on button "Cancel" at bounding box center [816, 430] width 30 height 15
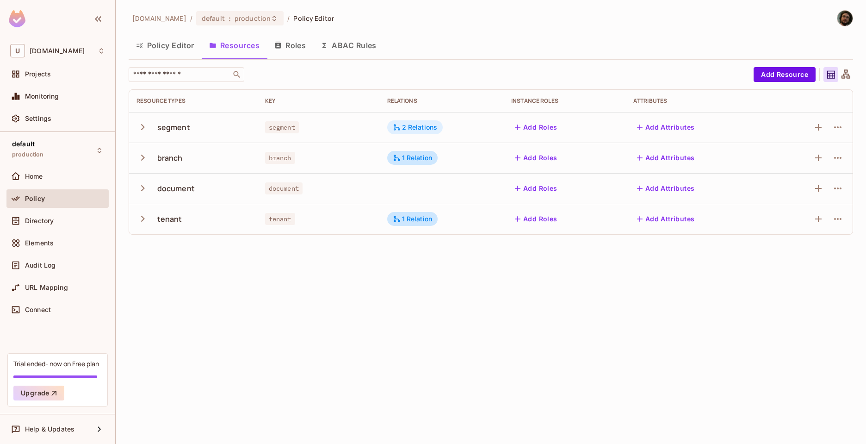
click at [414, 128] on div "2 Relations" at bounding box center [415, 127] width 45 height 8
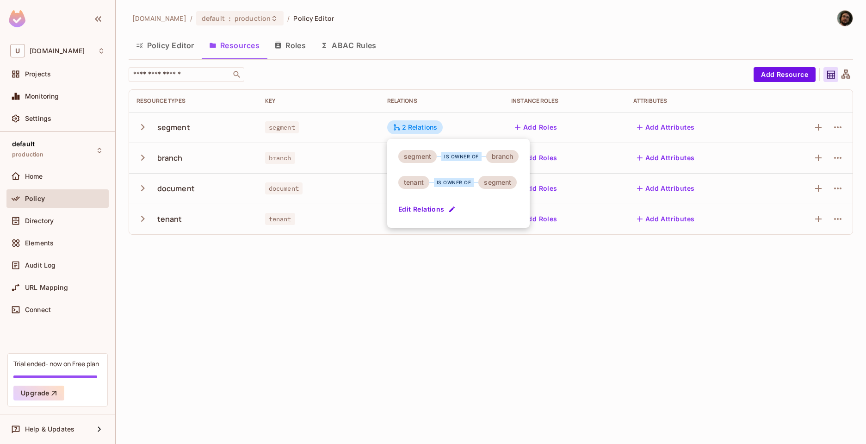
click at [418, 294] on div at bounding box center [433, 222] width 866 height 444
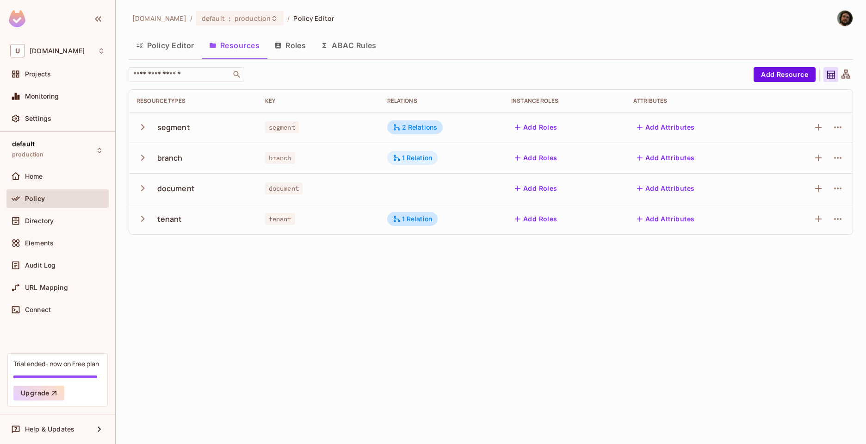
click at [412, 157] on div "1 Relation" at bounding box center [413, 158] width 40 height 8
click at [476, 280] on div at bounding box center [433, 222] width 866 height 444
click at [408, 221] on div "1 Relation" at bounding box center [413, 219] width 40 height 8
click at [492, 334] on div at bounding box center [433, 222] width 866 height 444
click at [407, 129] on div "2 Relations" at bounding box center [415, 127] width 45 height 8
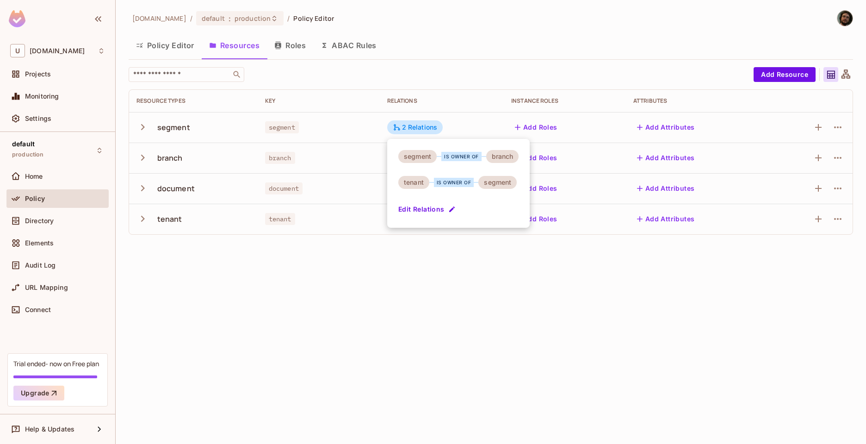
click at [419, 289] on div at bounding box center [433, 222] width 866 height 444
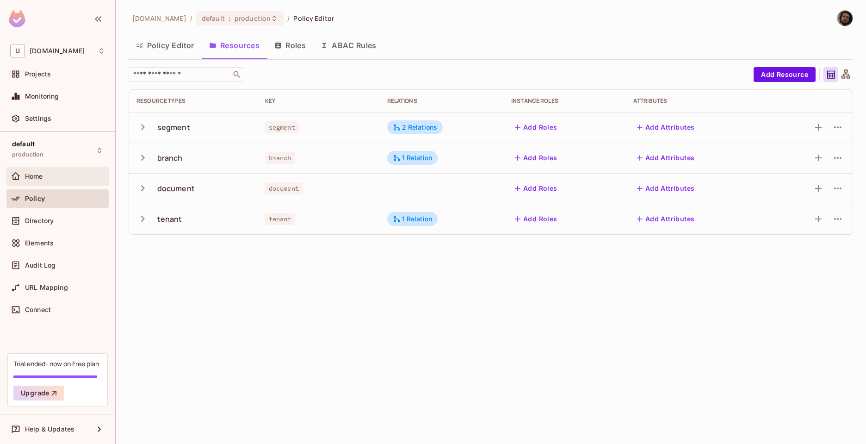
click at [47, 177] on div "Home" at bounding box center [65, 176] width 80 height 7
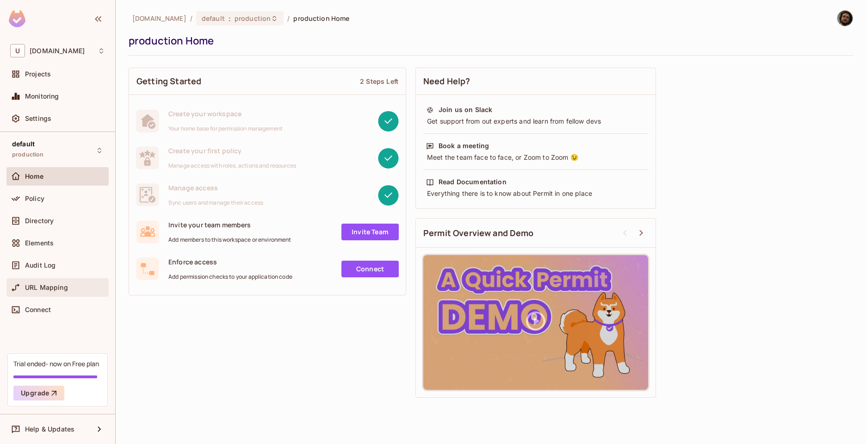
click at [36, 285] on span "URL Mapping" at bounding box center [46, 287] width 43 height 7
